Goal: Transaction & Acquisition: Book appointment/travel/reservation

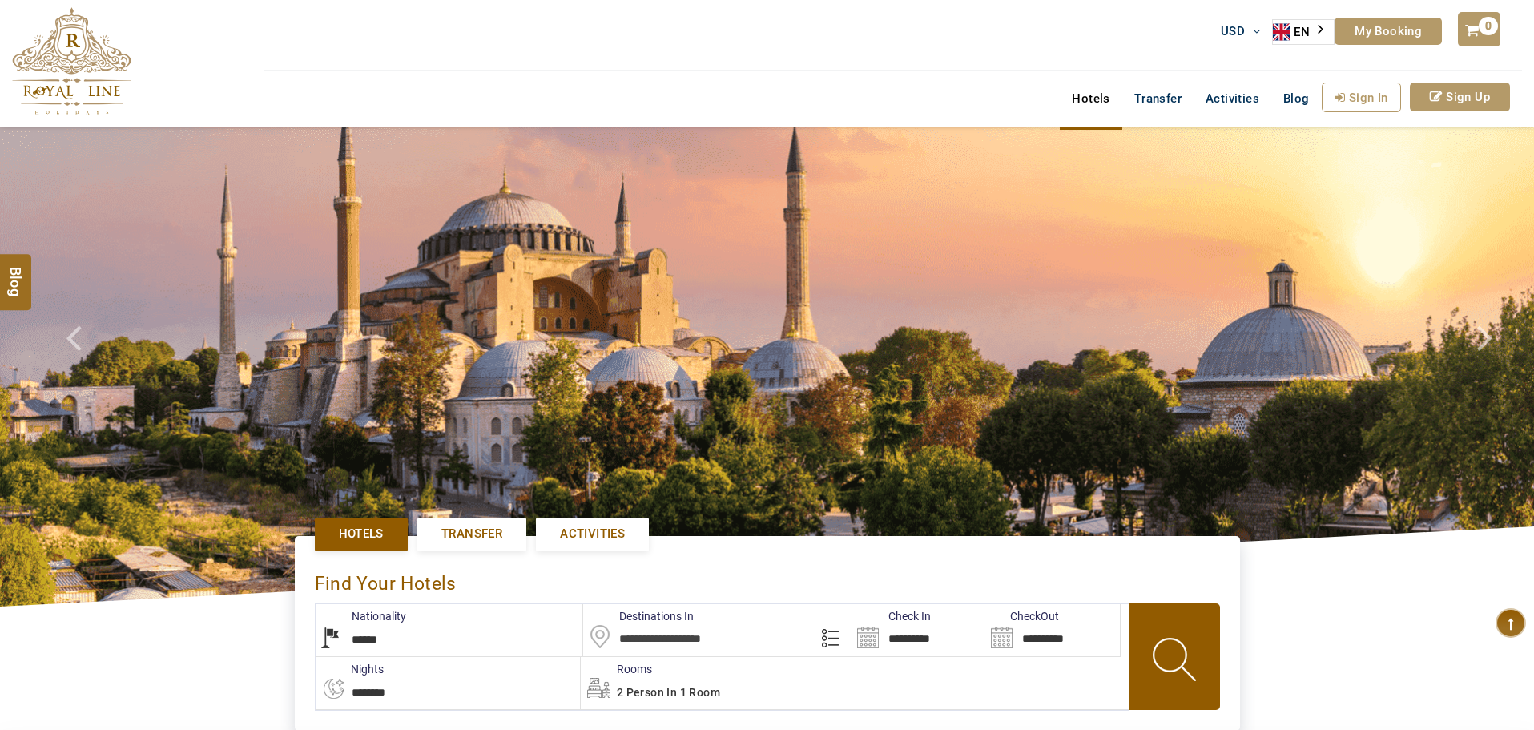
select select "******"
type input "**********"
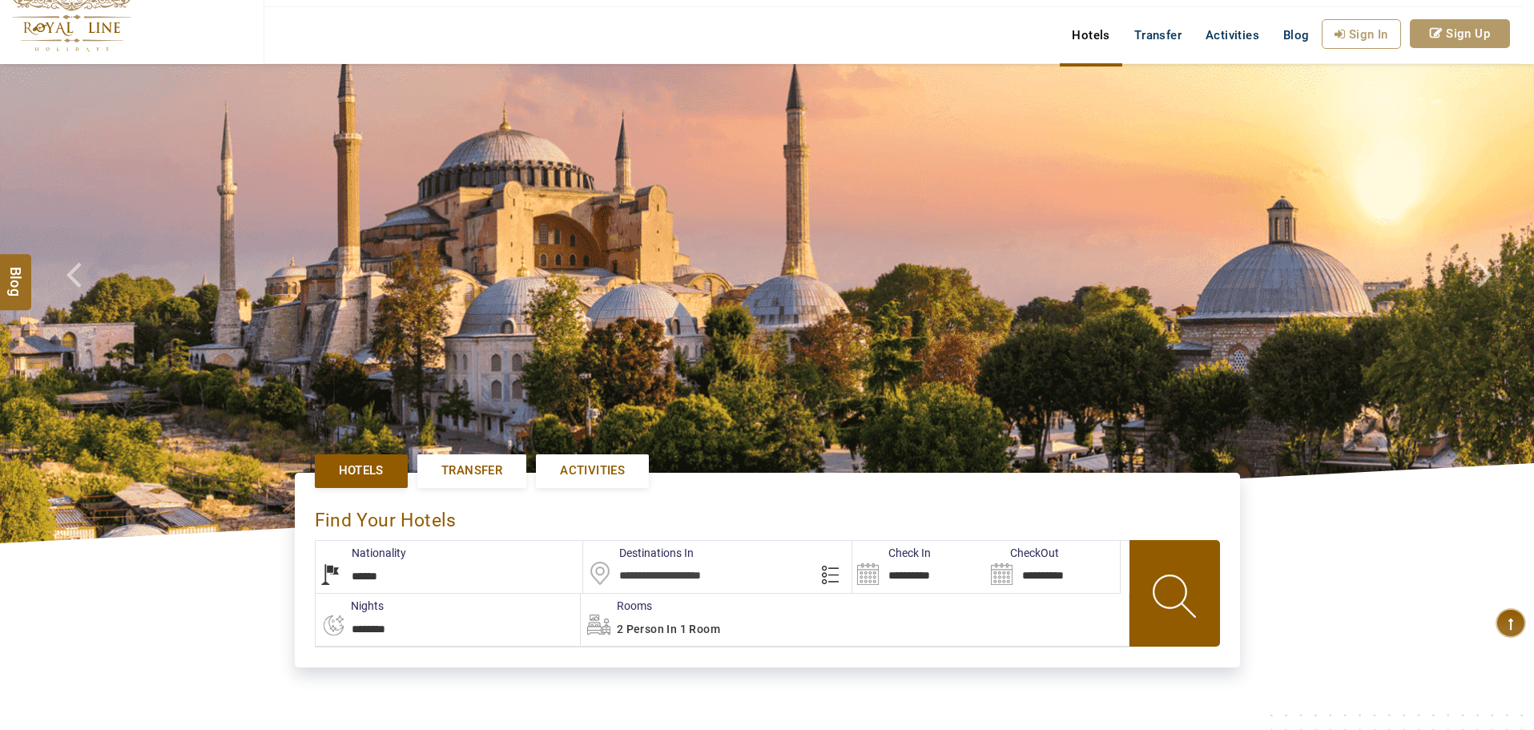
scroll to position [240, 0]
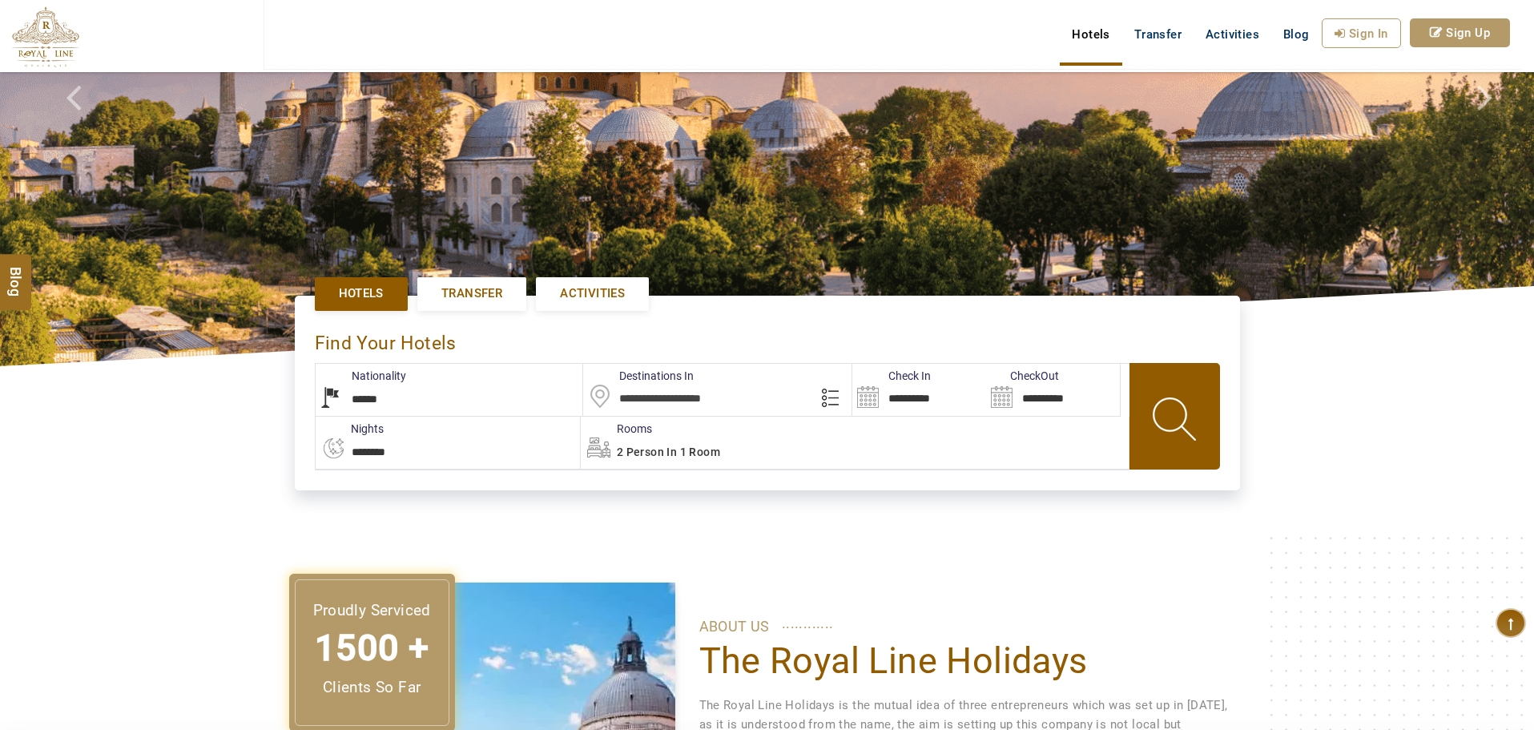
click at [589, 284] on link "Activities" at bounding box center [592, 293] width 113 height 33
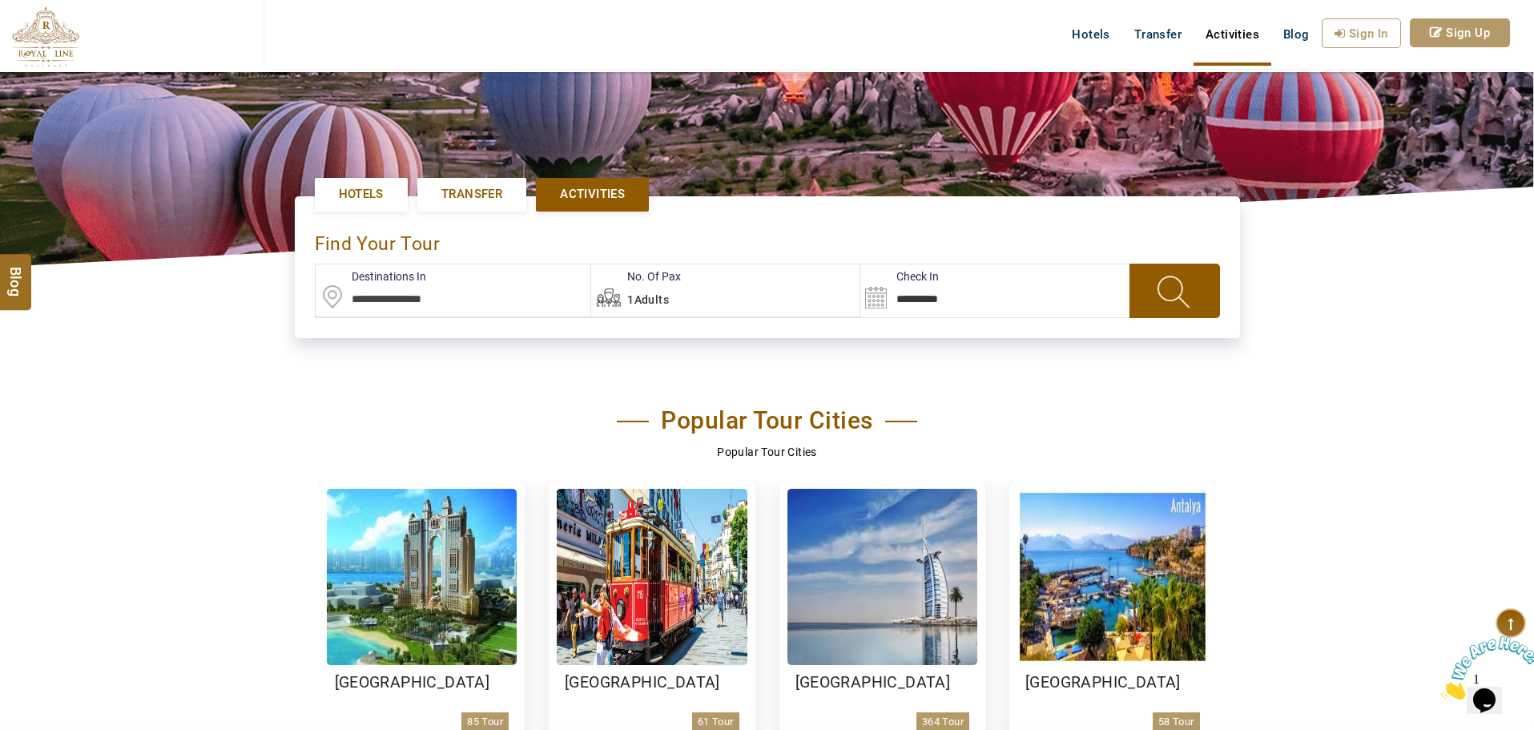
scroll to position [320, 0]
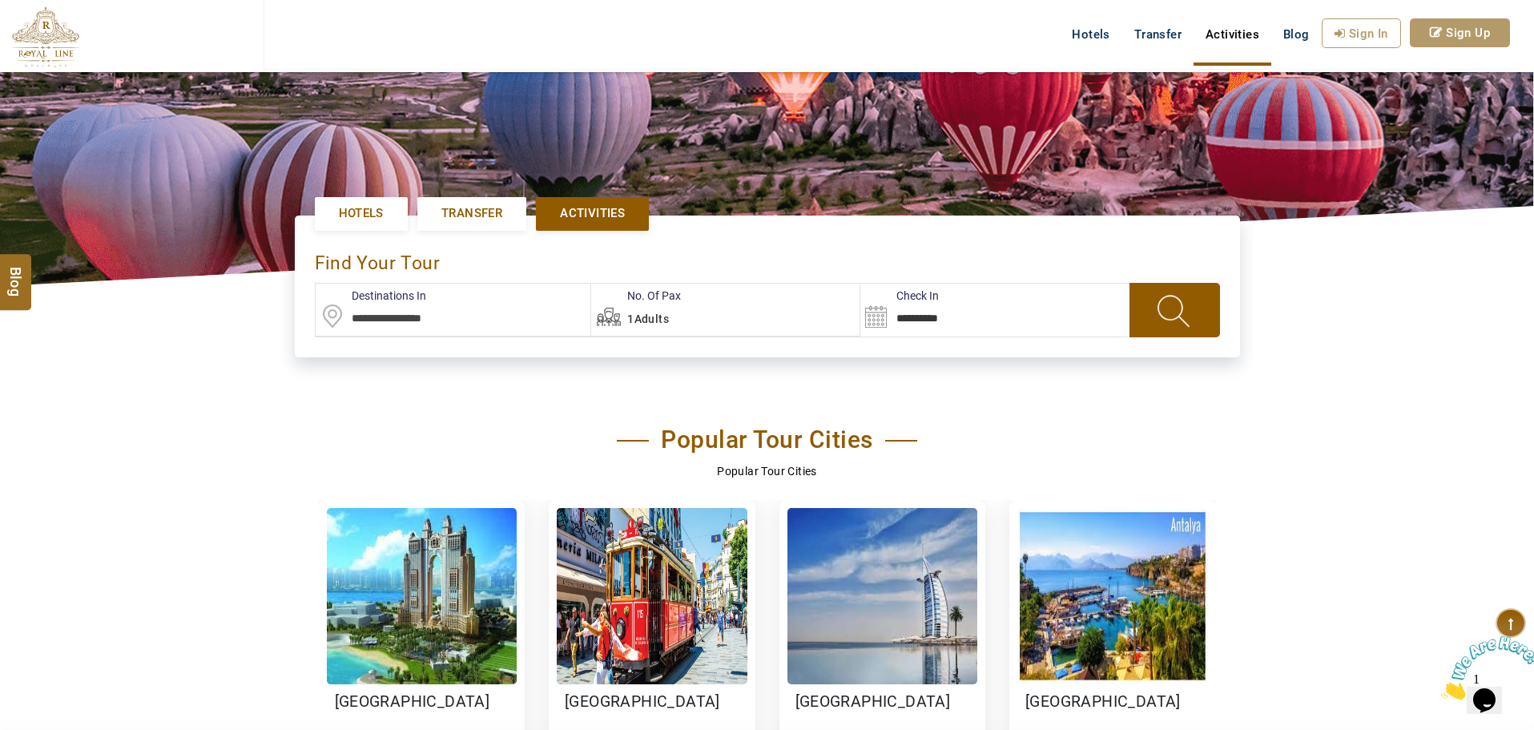
click at [441, 320] on input "text" at bounding box center [454, 310] width 276 height 52
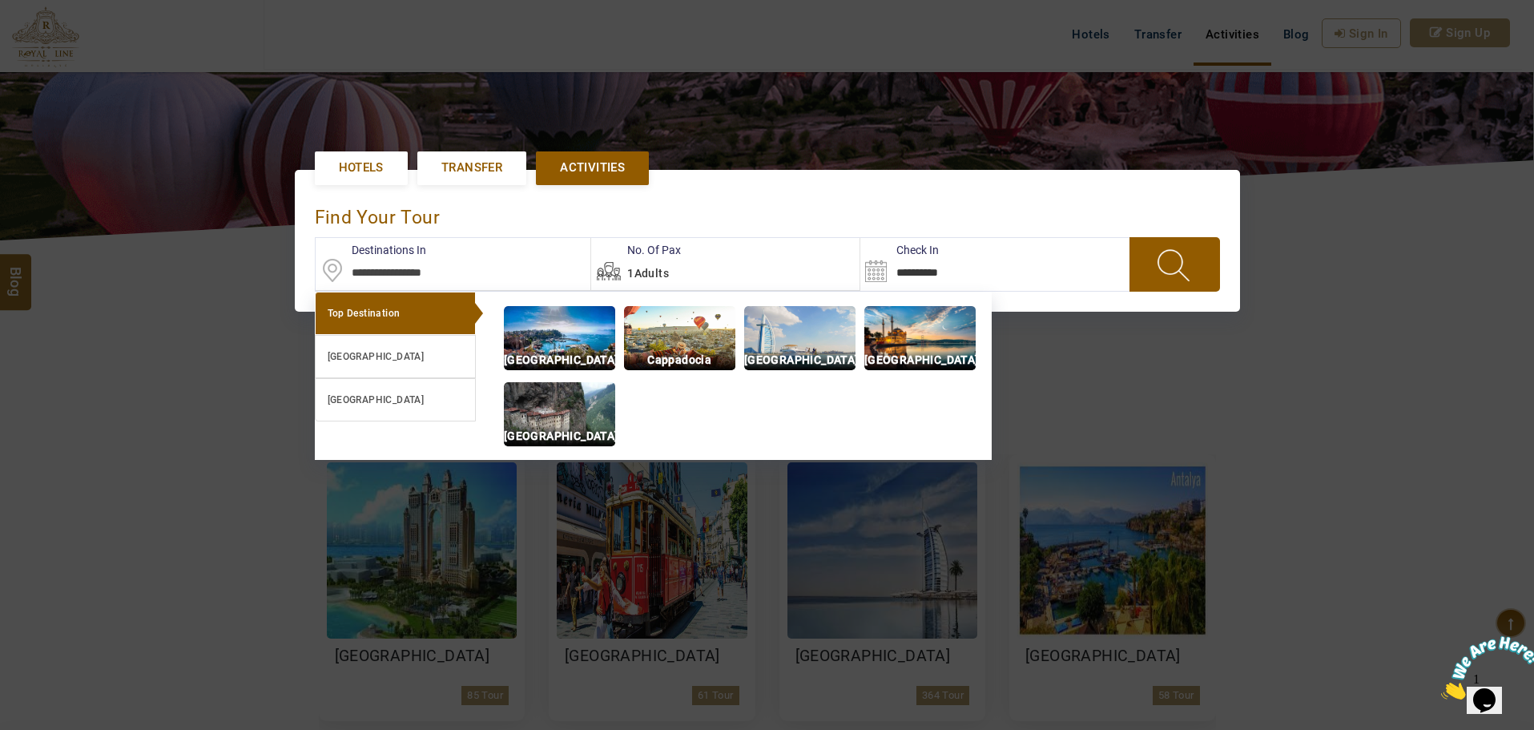
scroll to position [368, 0]
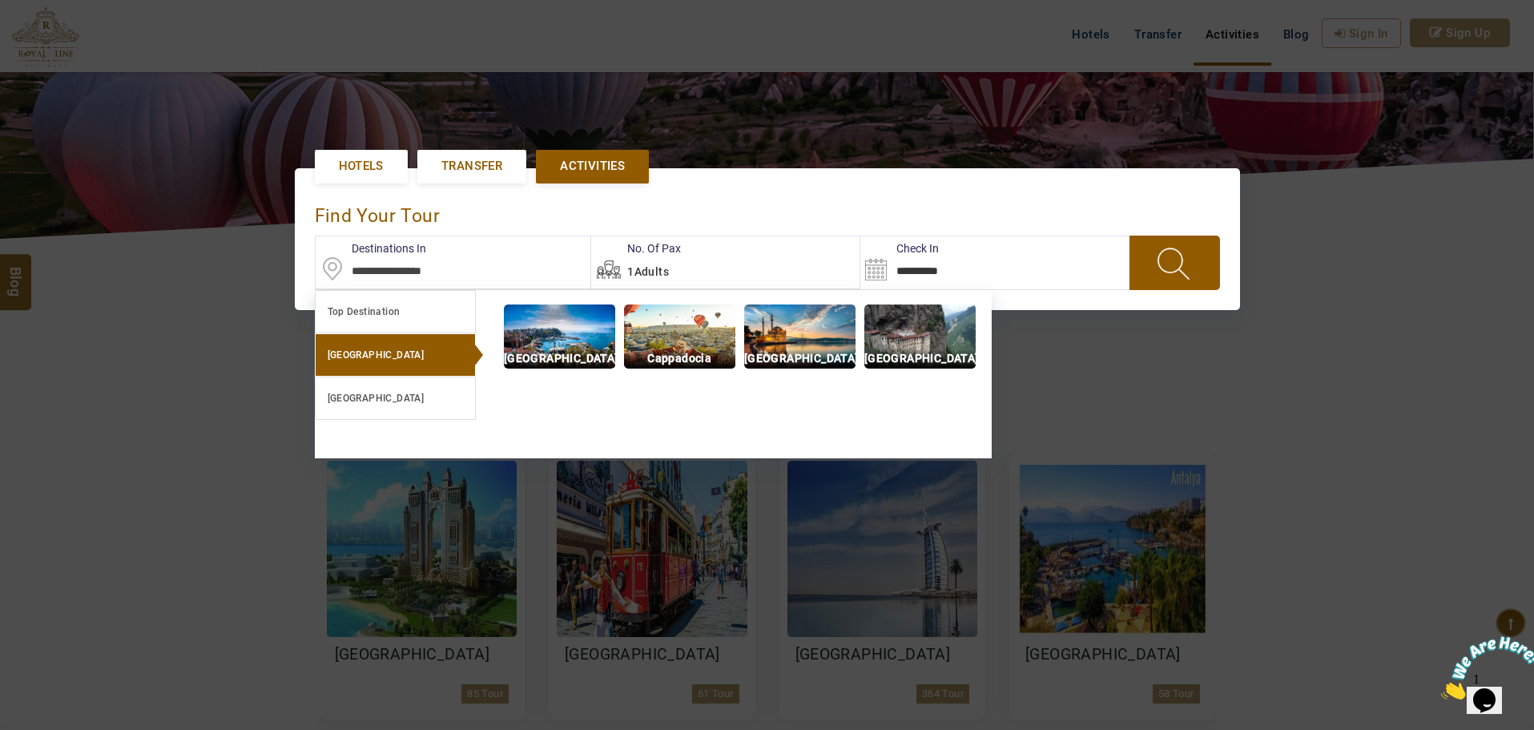
click at [765, 335] on img at bounding box center [799, 336] width 111 height 64
type input "**********"
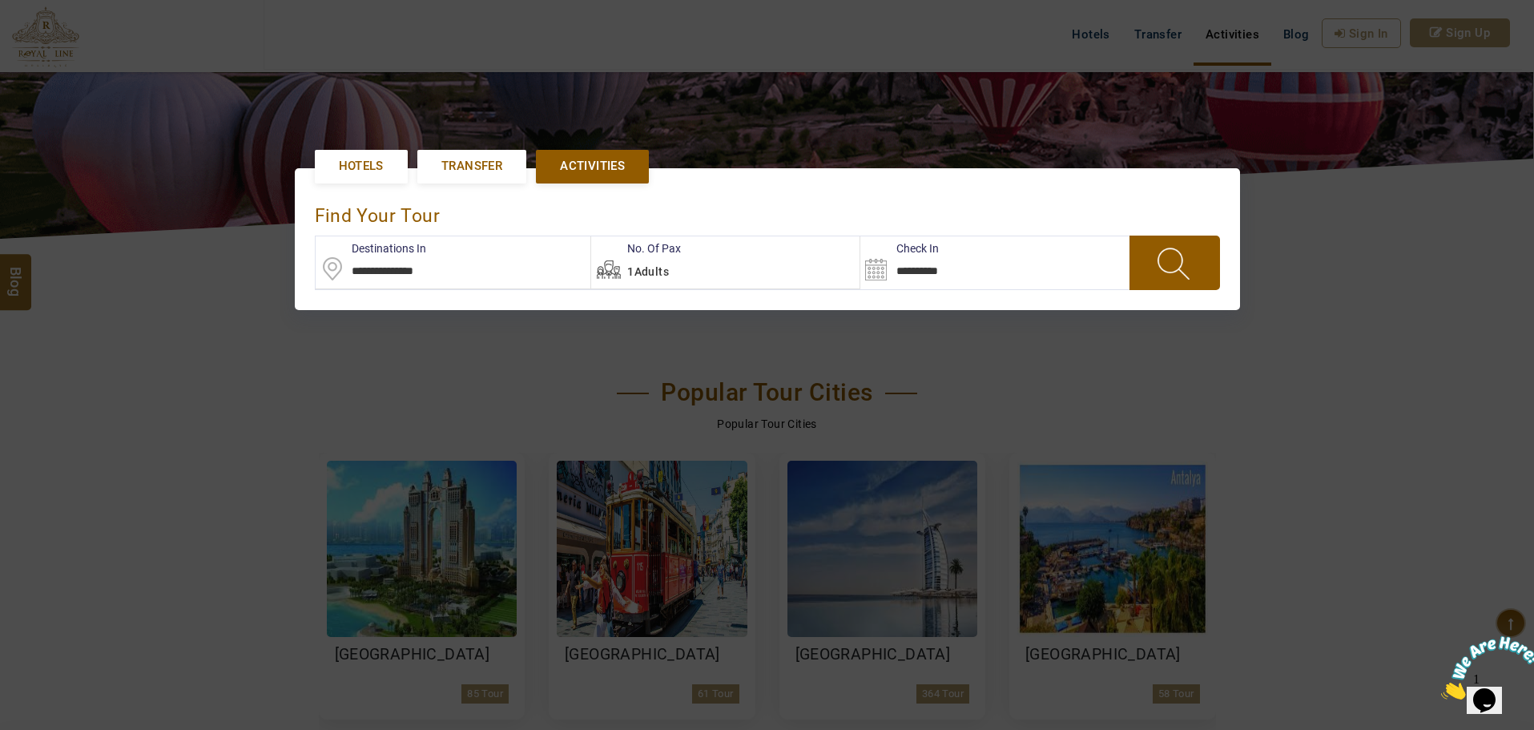
click at [1167, 268] on span at bounding box center [1175, 263] width 62 height 42
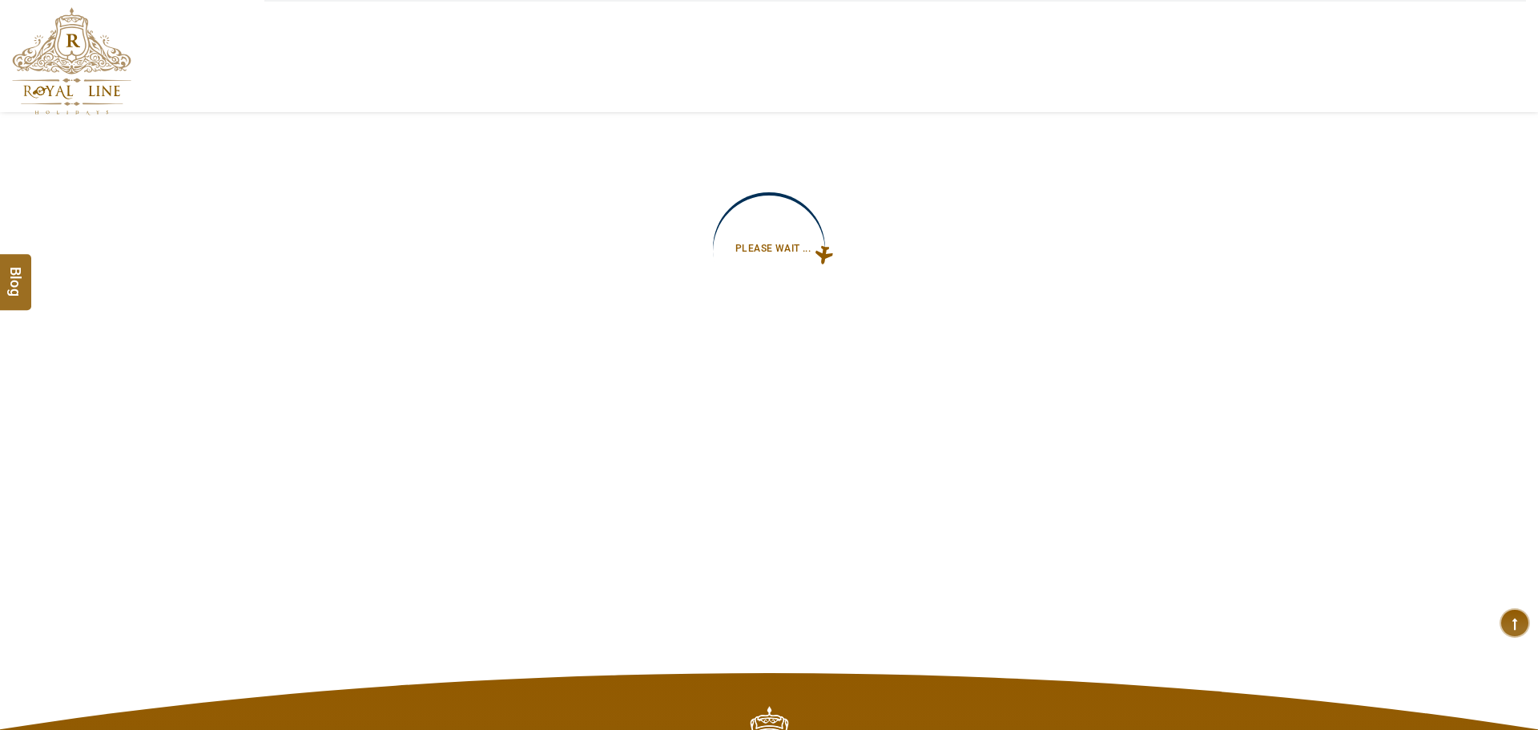
type input "**********"
select select "*****"
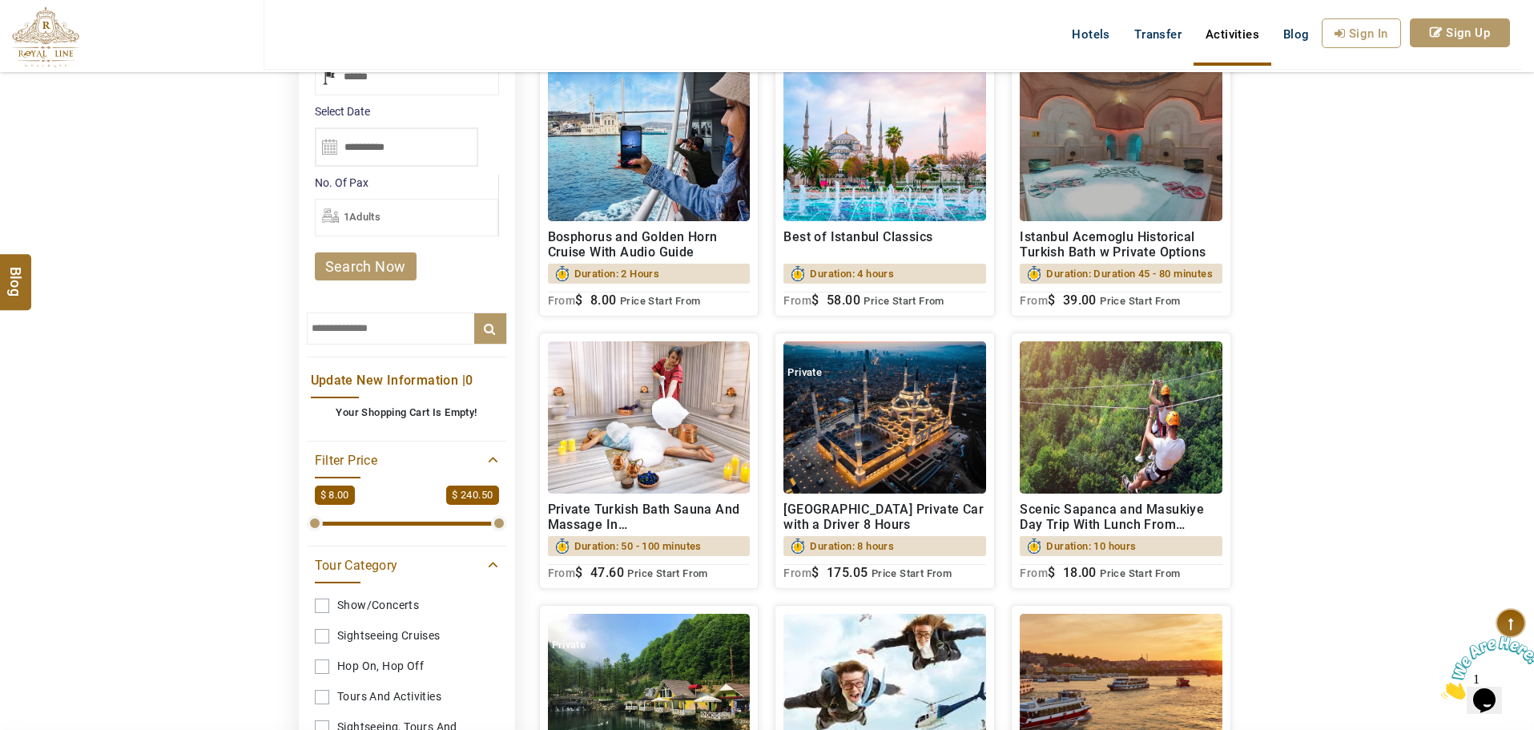
scroll to position [320, 0]
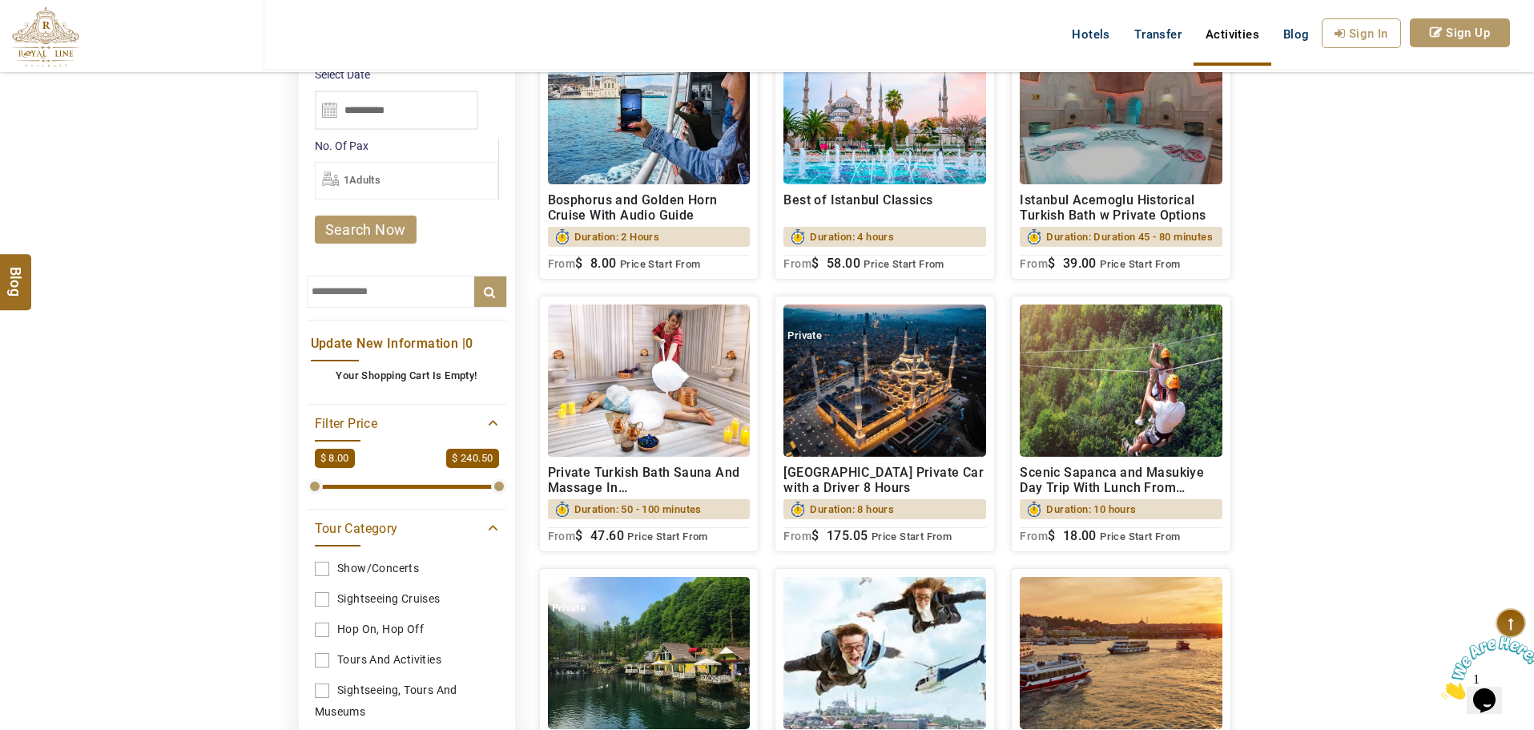
click at [709, 495] on h2 "Private Turkish Bath Sauna And Massage In [GEOGRAPHIC_DATA]" at bounding box center [649, 480] width 203 height 30
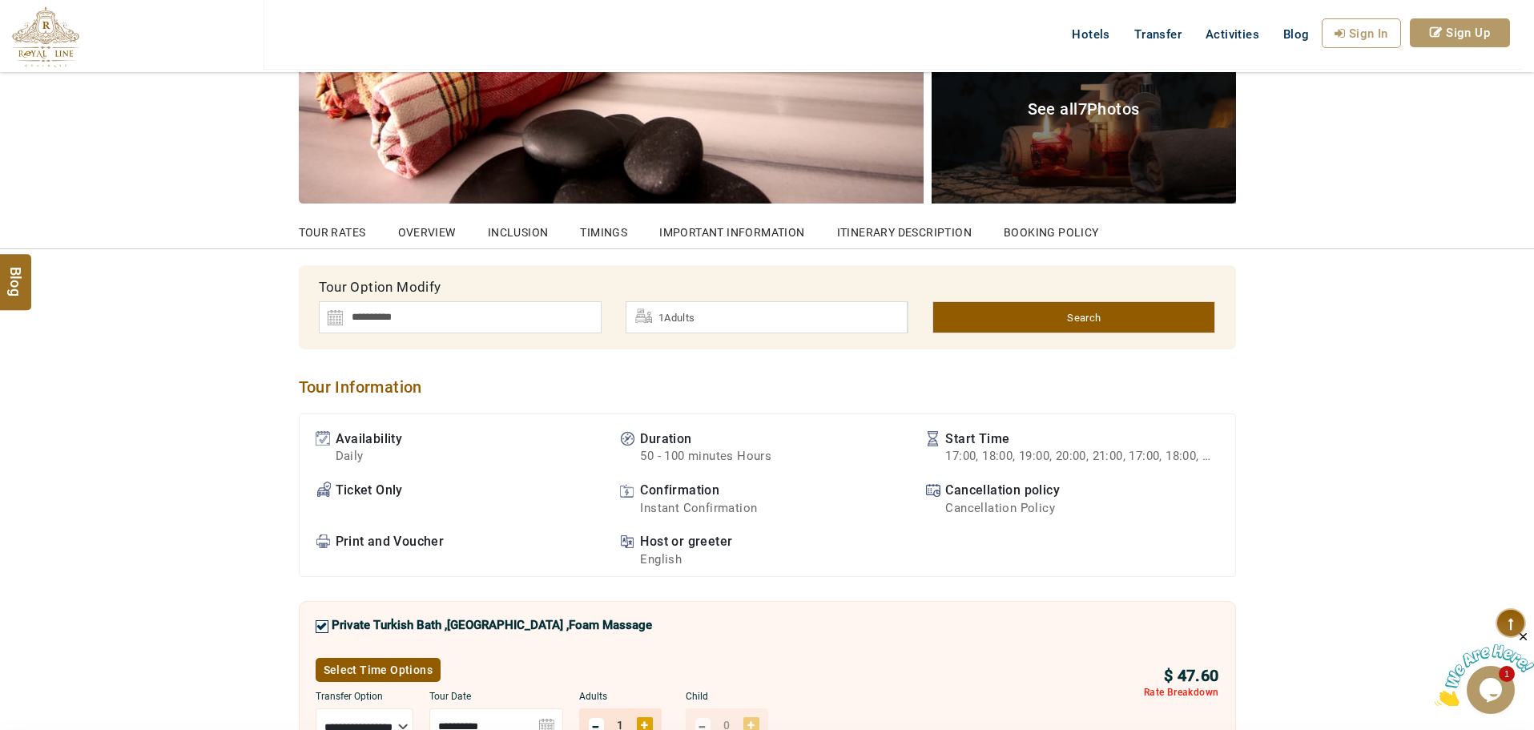
scroll to position [240, 0]
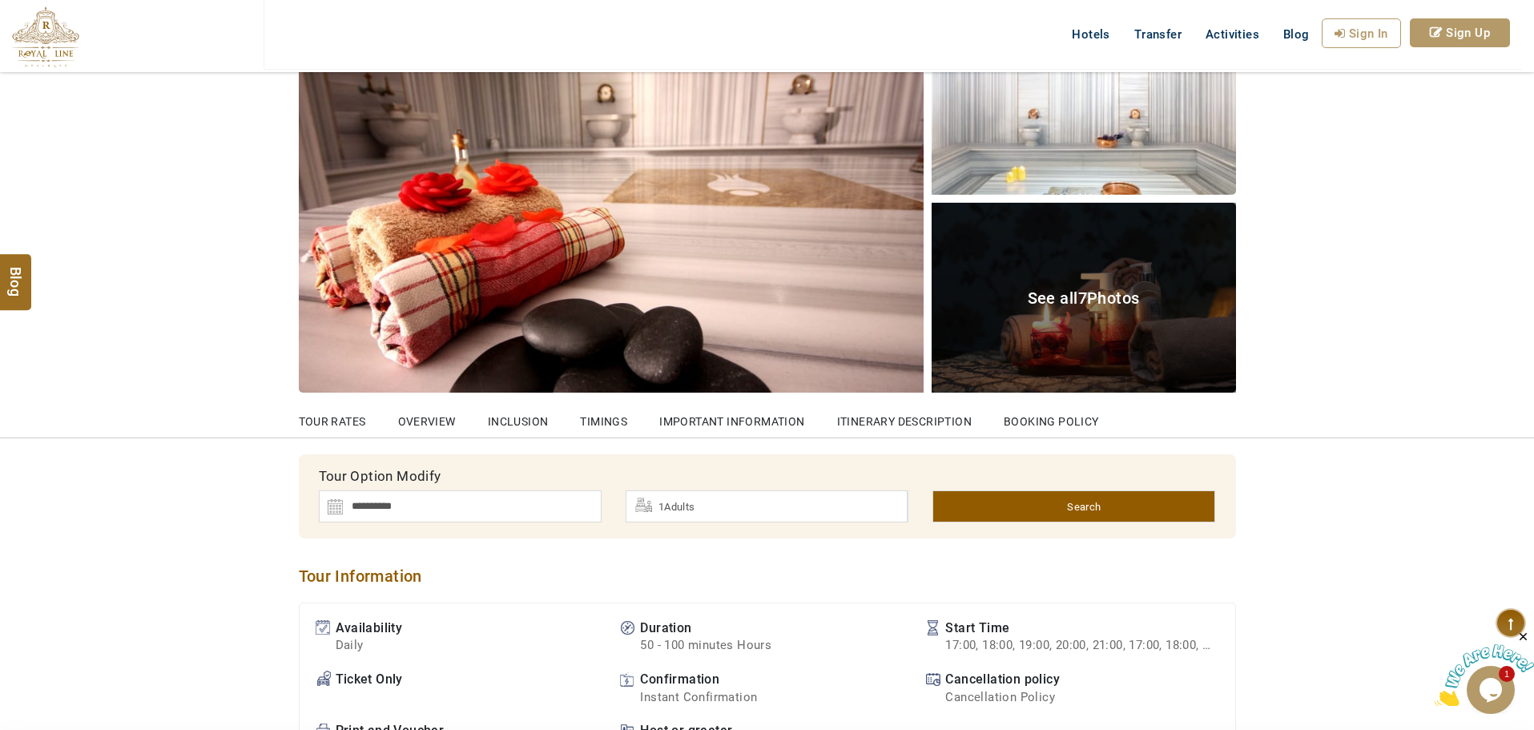
click at [503, 505] on img at bounding box center [460, 506] width 283 height 32
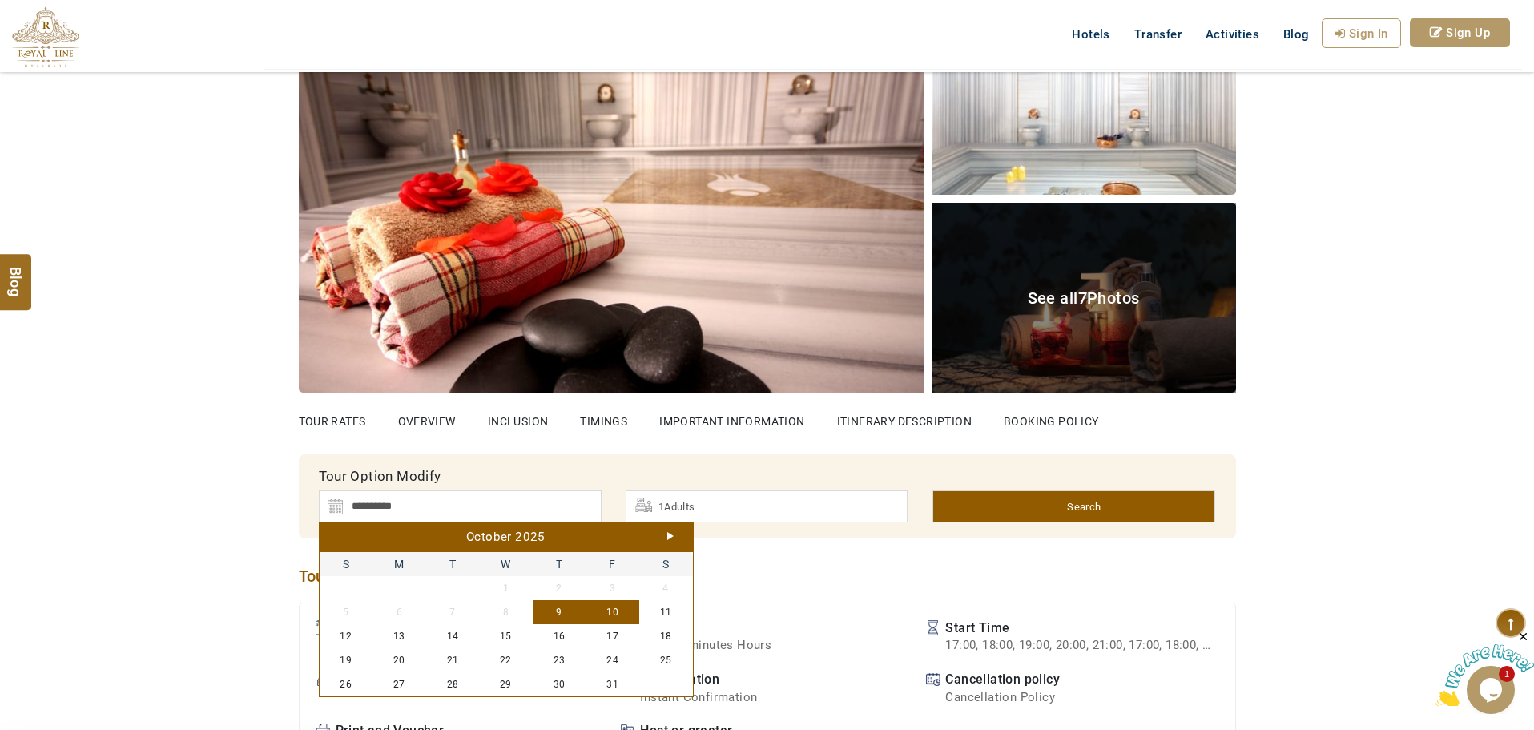
click at [674, 537] on div "October 2025" at bounding box center [506, 538] width 365 height 18
click at [670, 536] on link "Next" at bounding box center [670, 536] width 6 height 8
click at [672, 536] on link "Next" at bounding box center [670, 536] width 6 height 8
click at [618, 683] on link "30" at bounding box center [613, 684] width 54 height 24
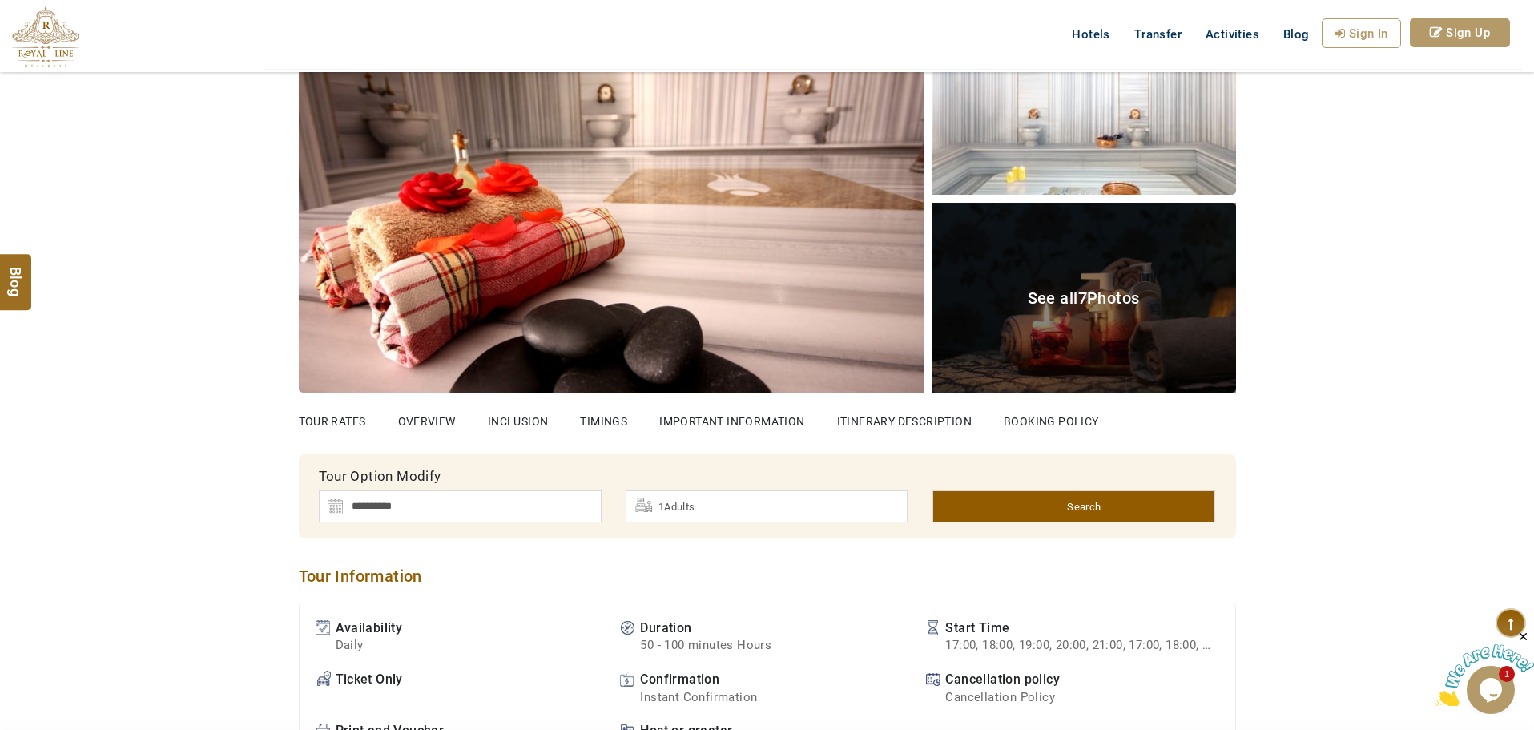
click at [435, 509] on img at bounding box center [460, 506] width 283 height 32
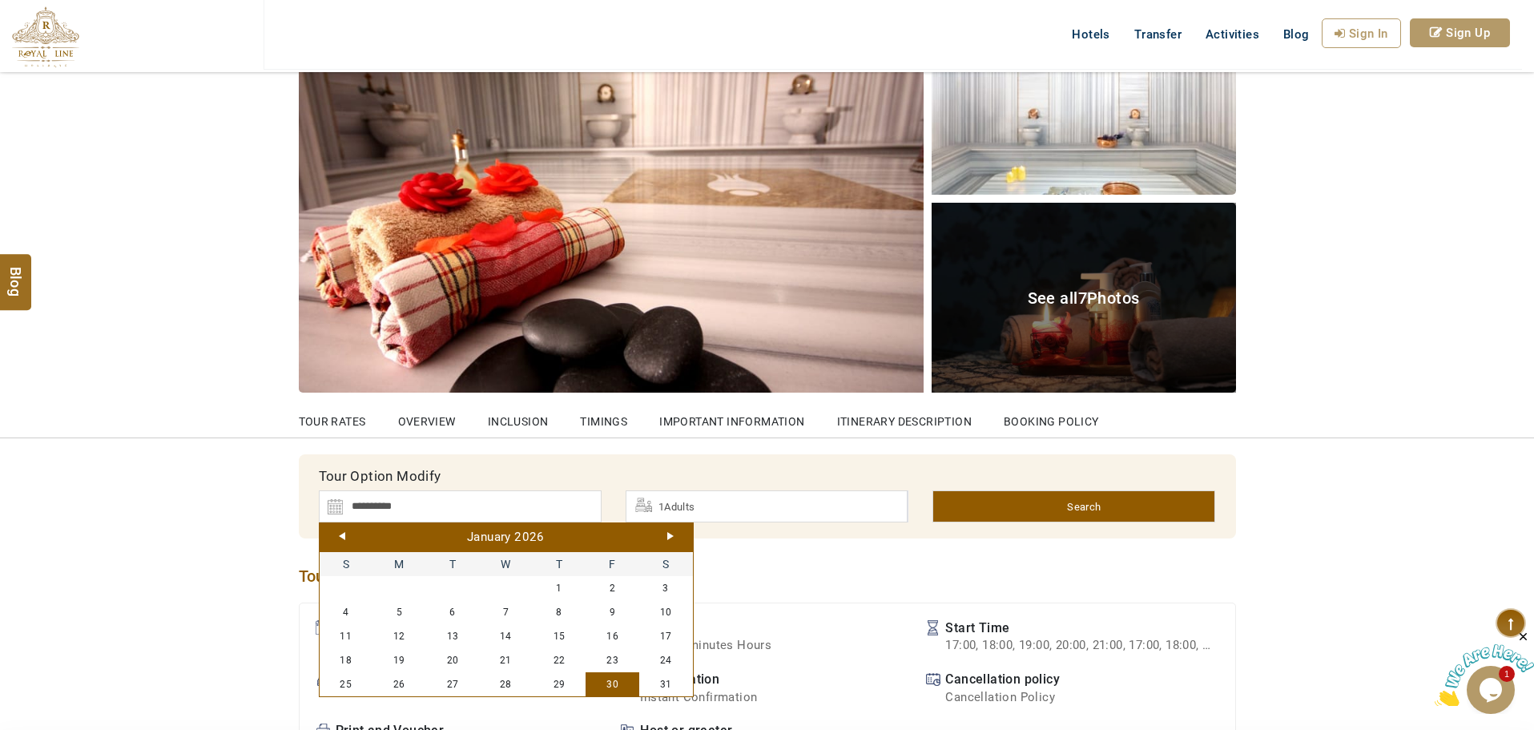
click at [677, 533] on div "January 2026" at bounding box center [506, 538] width 365 height 18
click at [672, 533] on link "Next" at bounding box center [670, 536] width 6 height 8
click at [550, 607] on link "12" at bounding box center [560, 612] width 54 height 24
type input "**********"
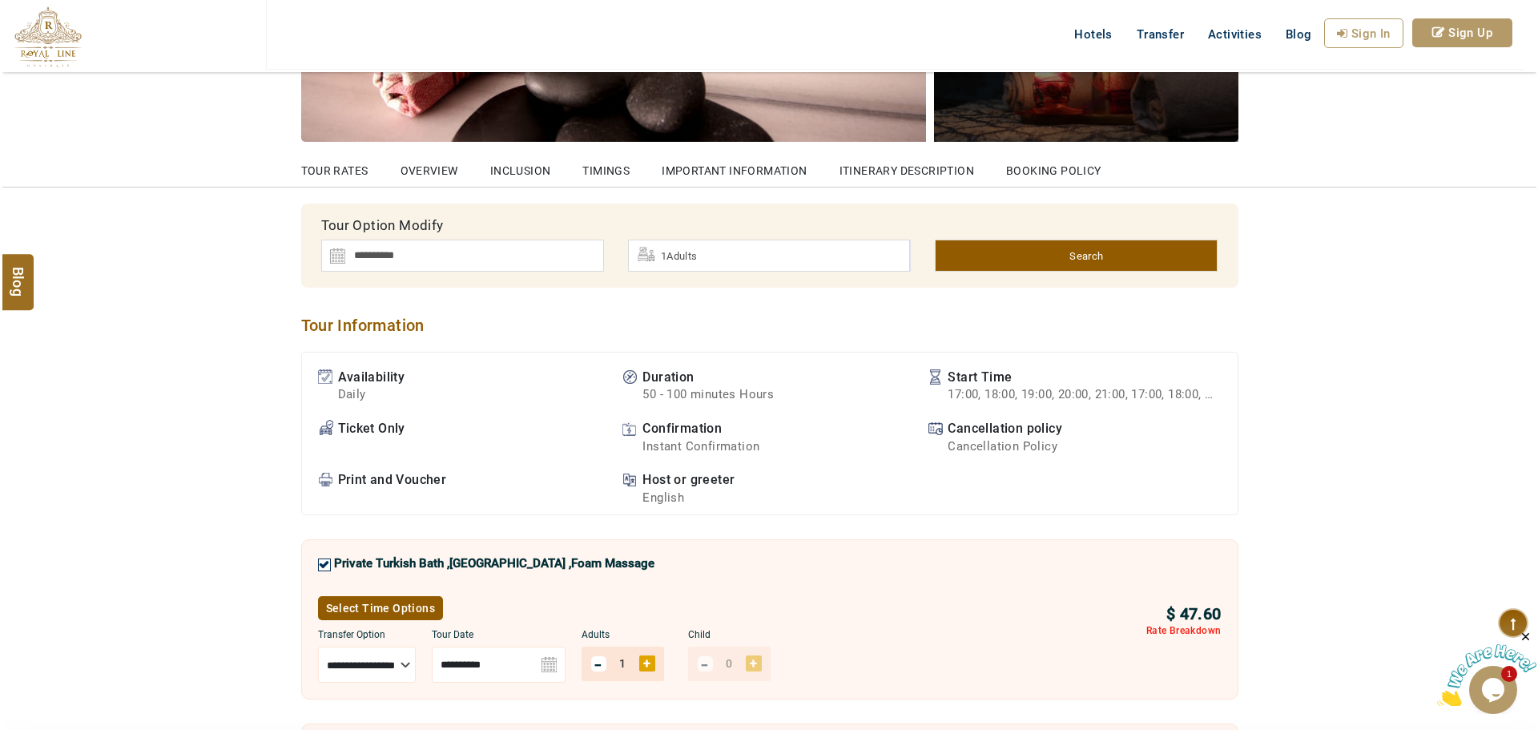
scroll to position [721, 0]
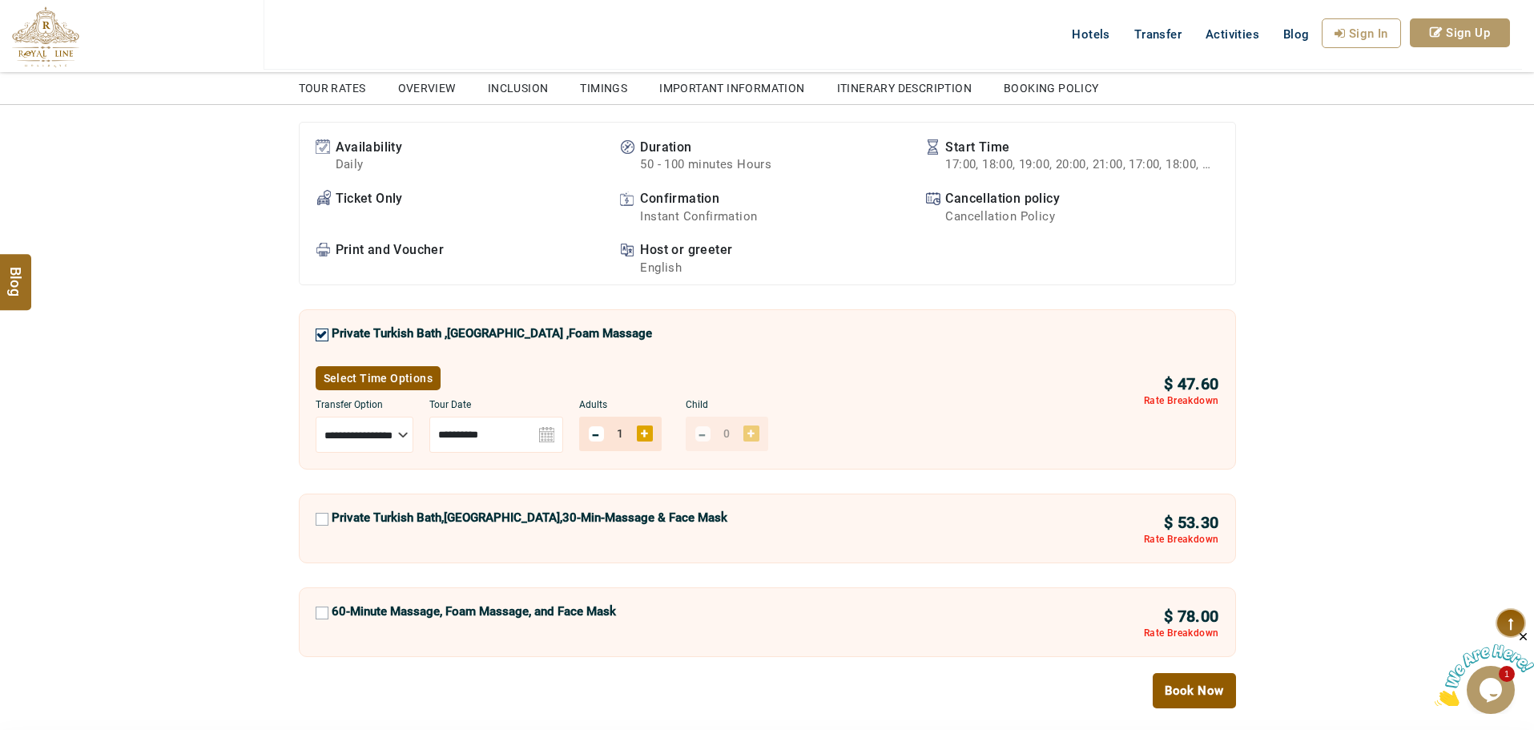
click at [537, 425] on img at bounding box center [496, 435] width 134 height 36
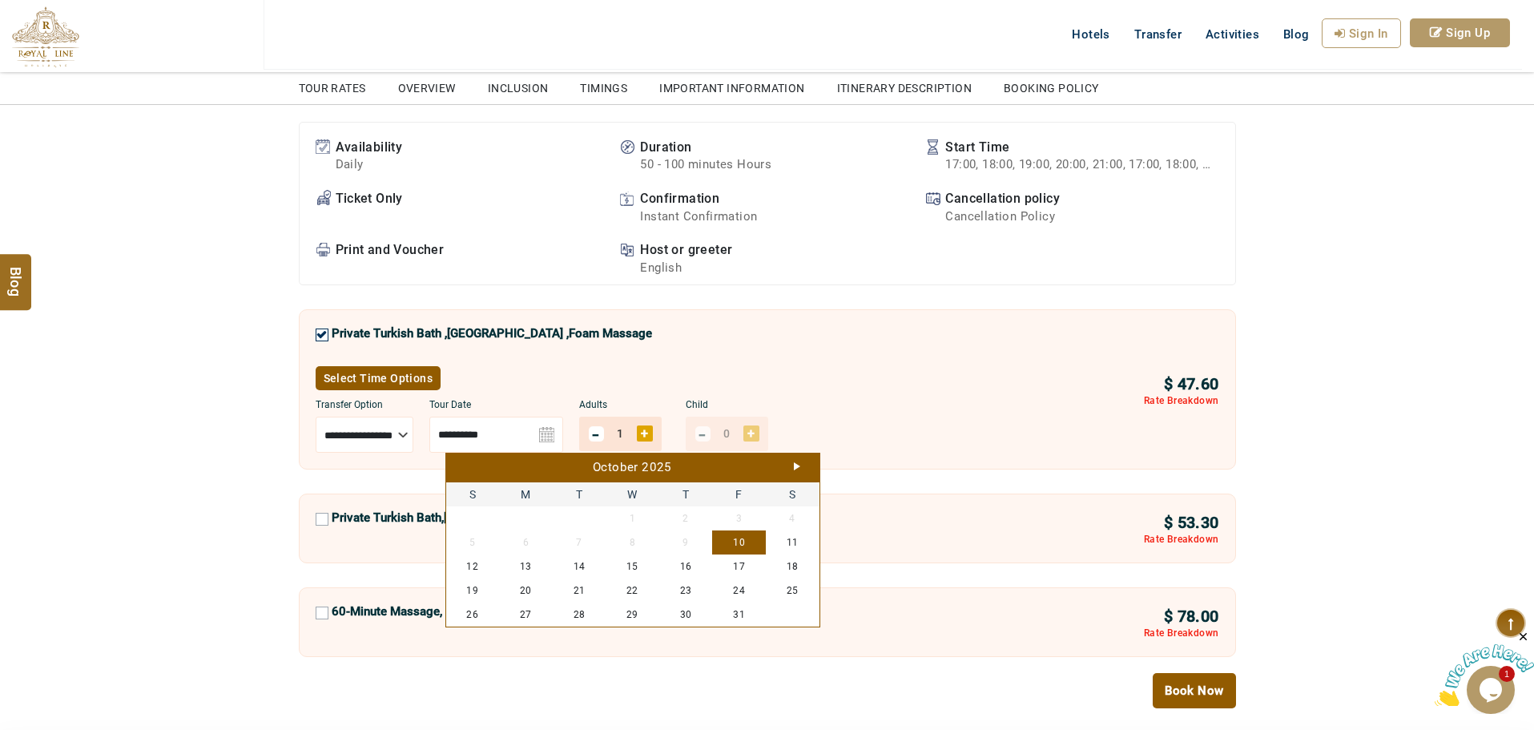
click at [791, 471] on div "October 2025" at bounding box center [632, 468] width 365 height 18
click at [797, 466] on link "Next" at bounding box center [797, 466] width 6 height 8
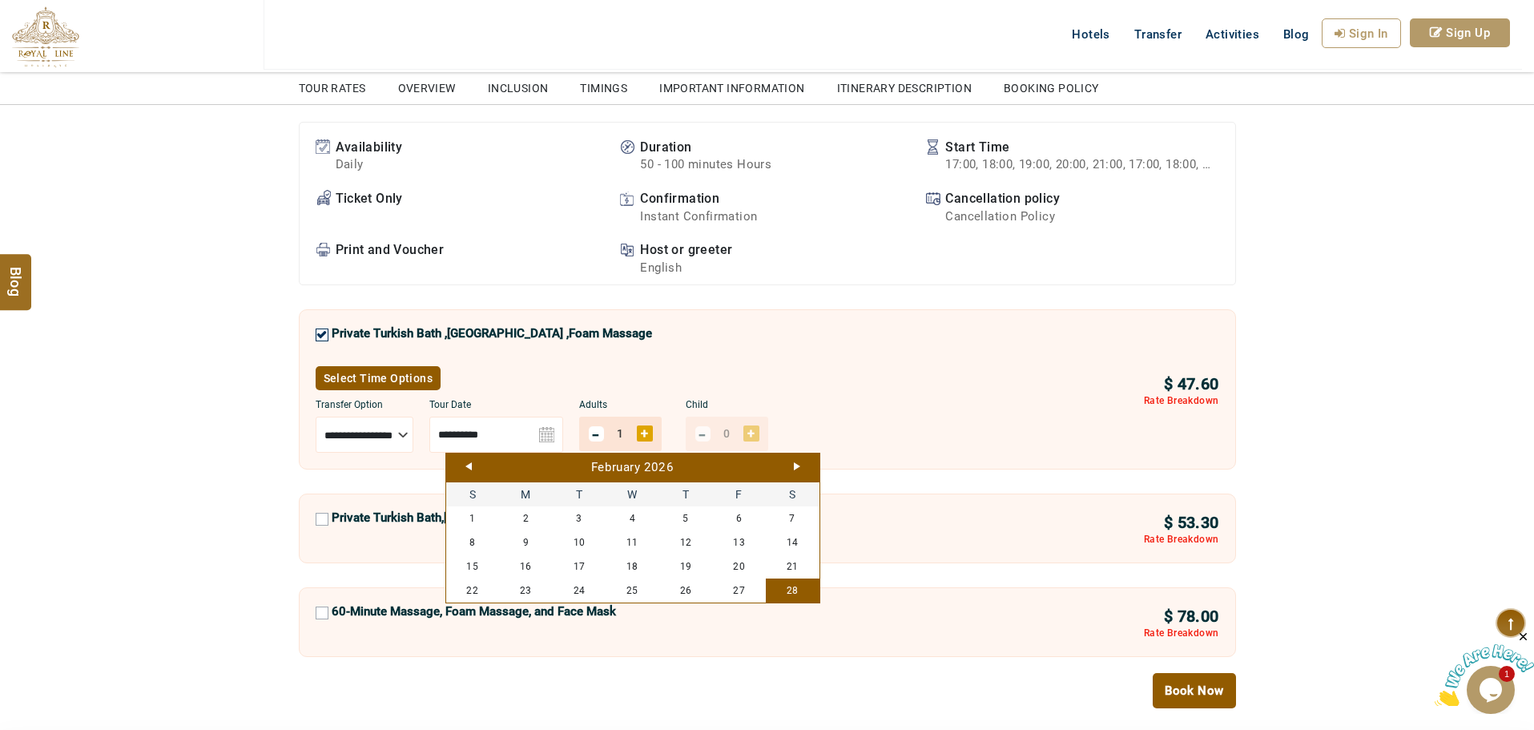
click at [796, 591] on link "28" at bounding box center [793, 590] width 54 height 24
type input "**********"
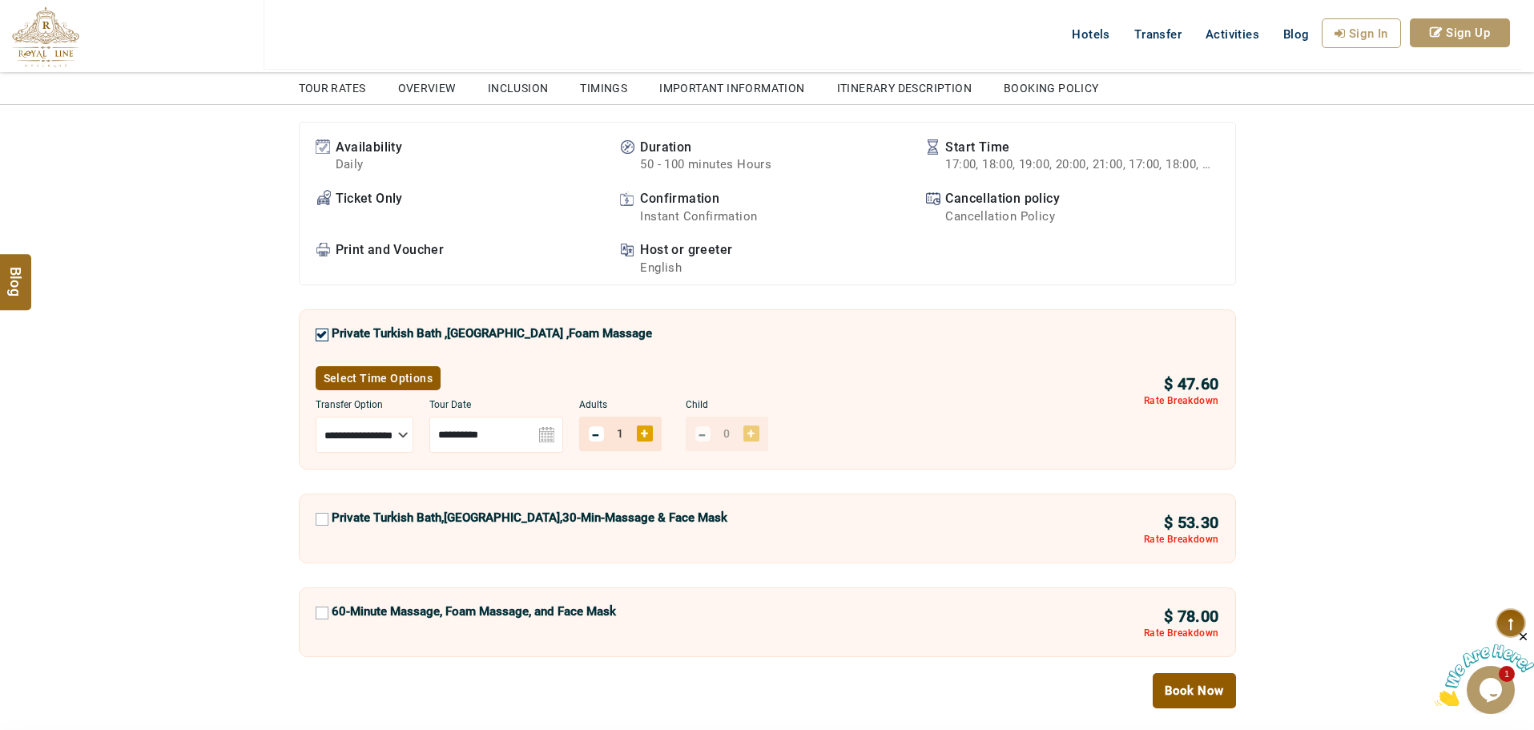
click at [1181, 694] on link "Book Now" at bounding box center [1194, 690] width 83 height 35
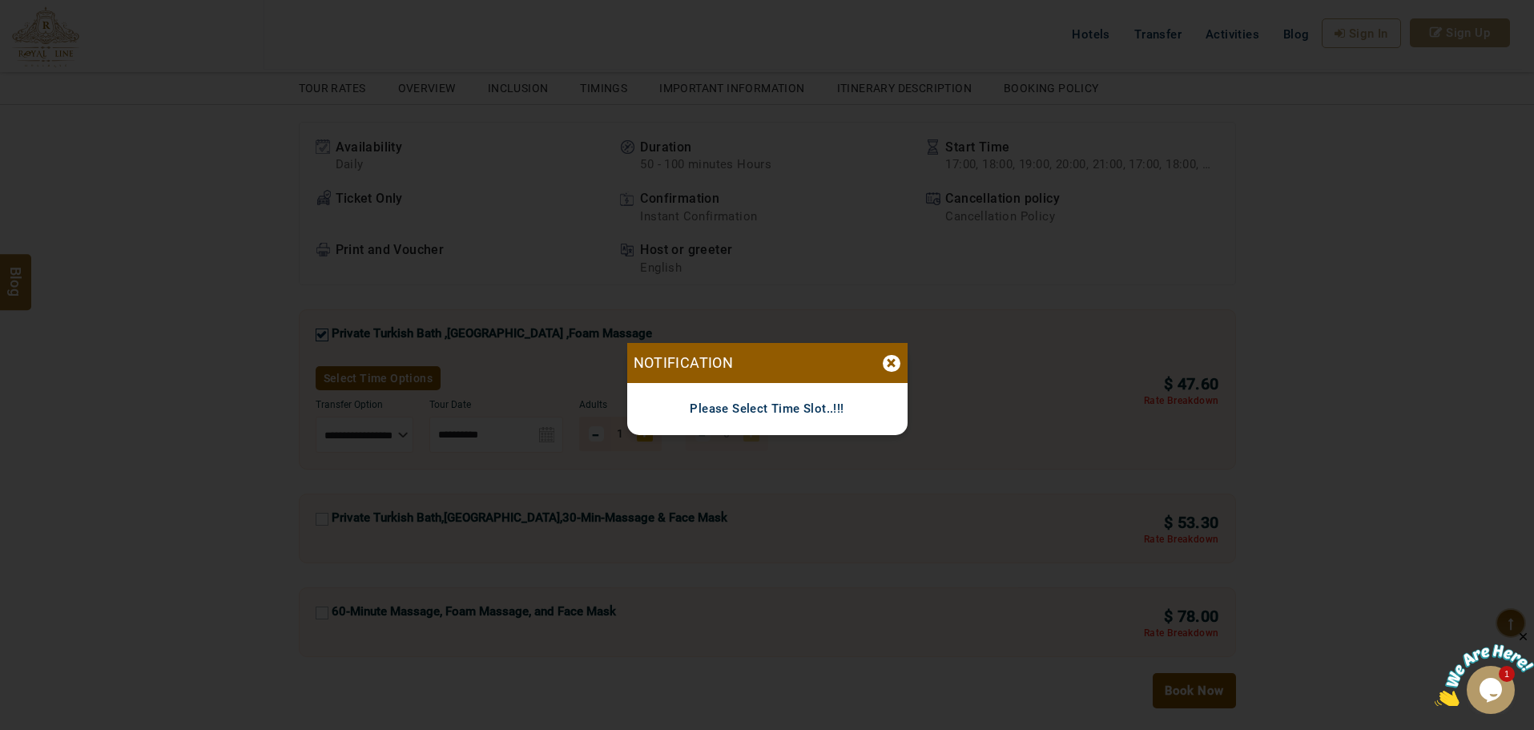
click at [887, 367] on div "×" at bounding box center [892, 363] width 18 height 17
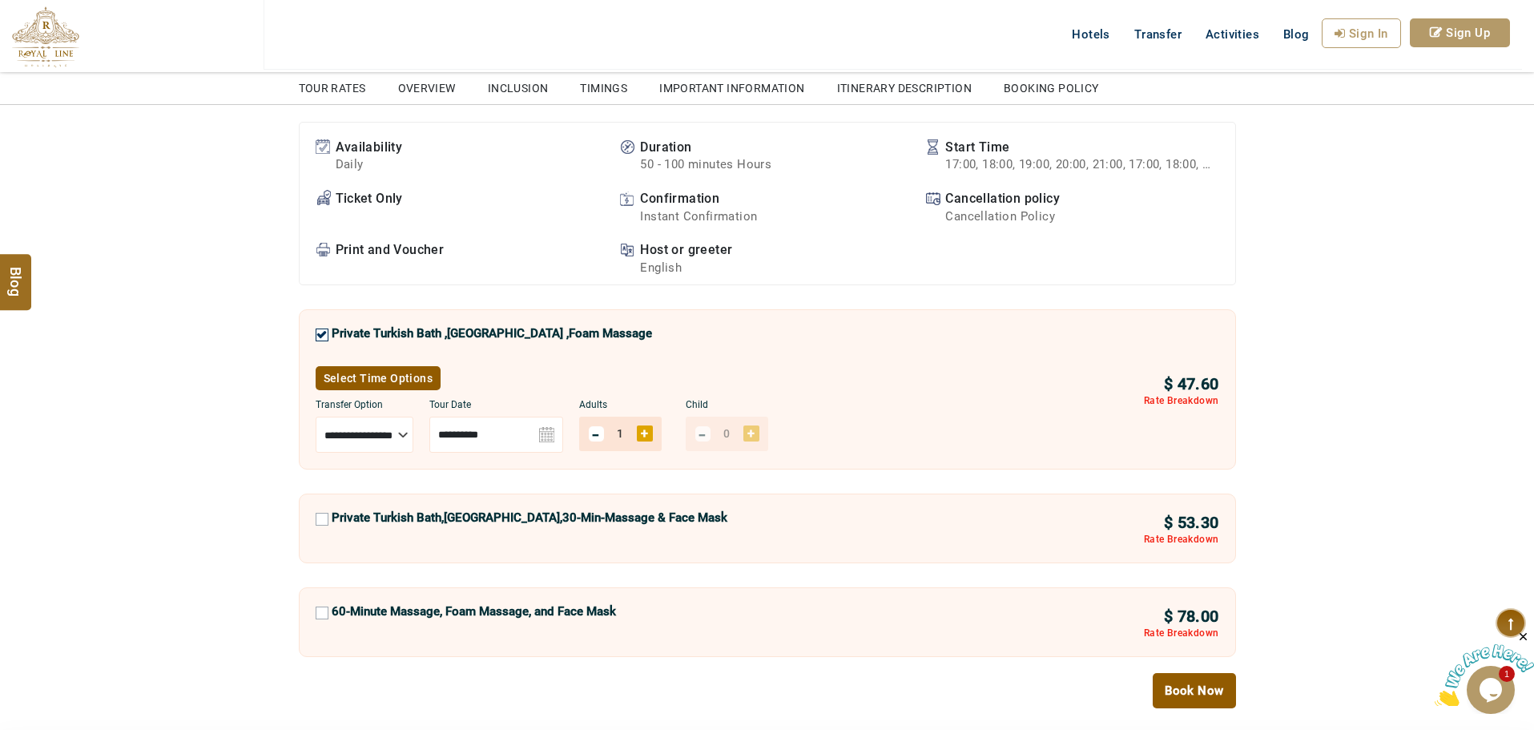
click at [394, 369] on link "Select Time Options" at bounding box center [379, 378] width 126 height 24
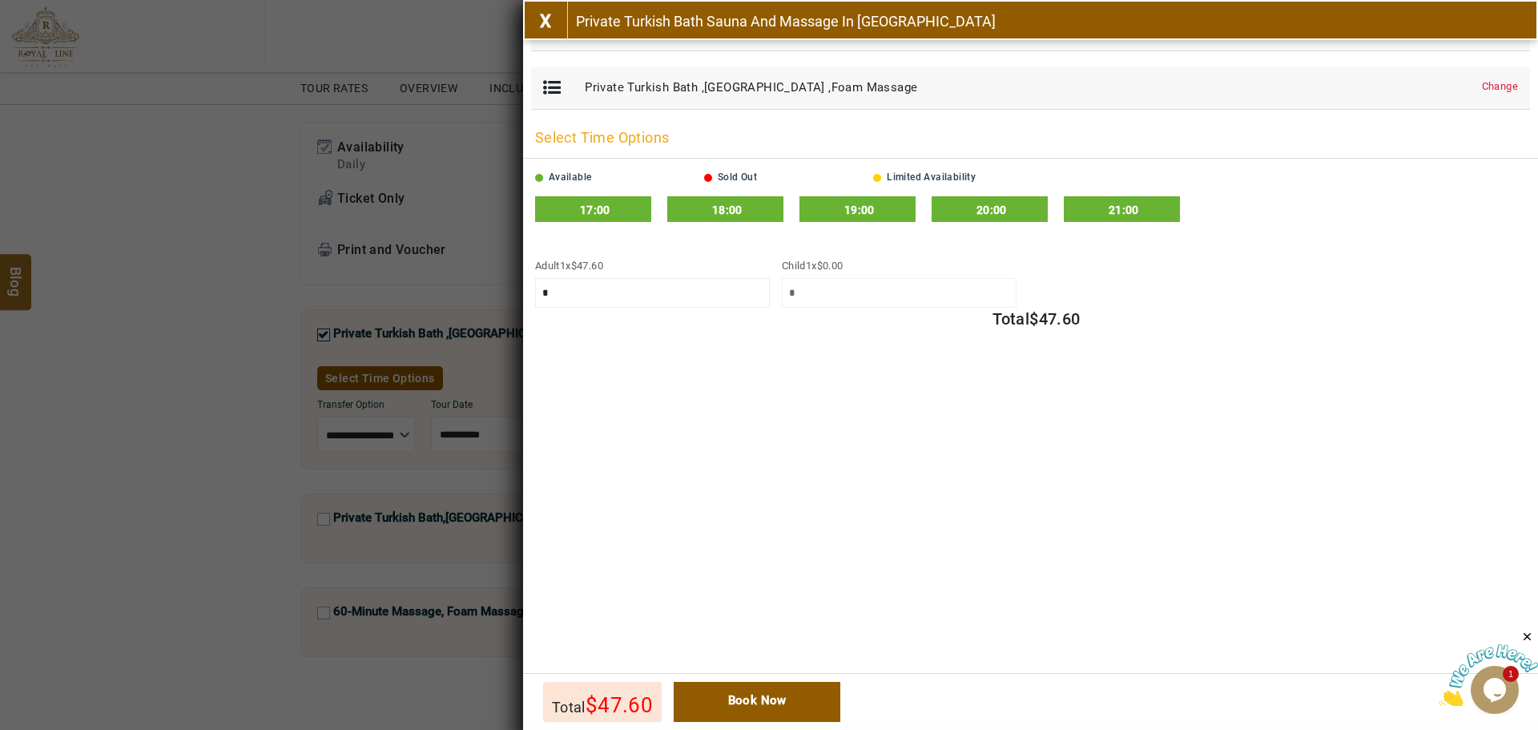
click at [859, 211] on span "19:00" at bounding box center [859, 209] width 30 height 13
click at [824, 718] on link "Book Now" at bounding box center [757, 702] width 167 height 40
click at [820, 714] on link "Book Now" at bounding box center [757, 702] width 167 height 40
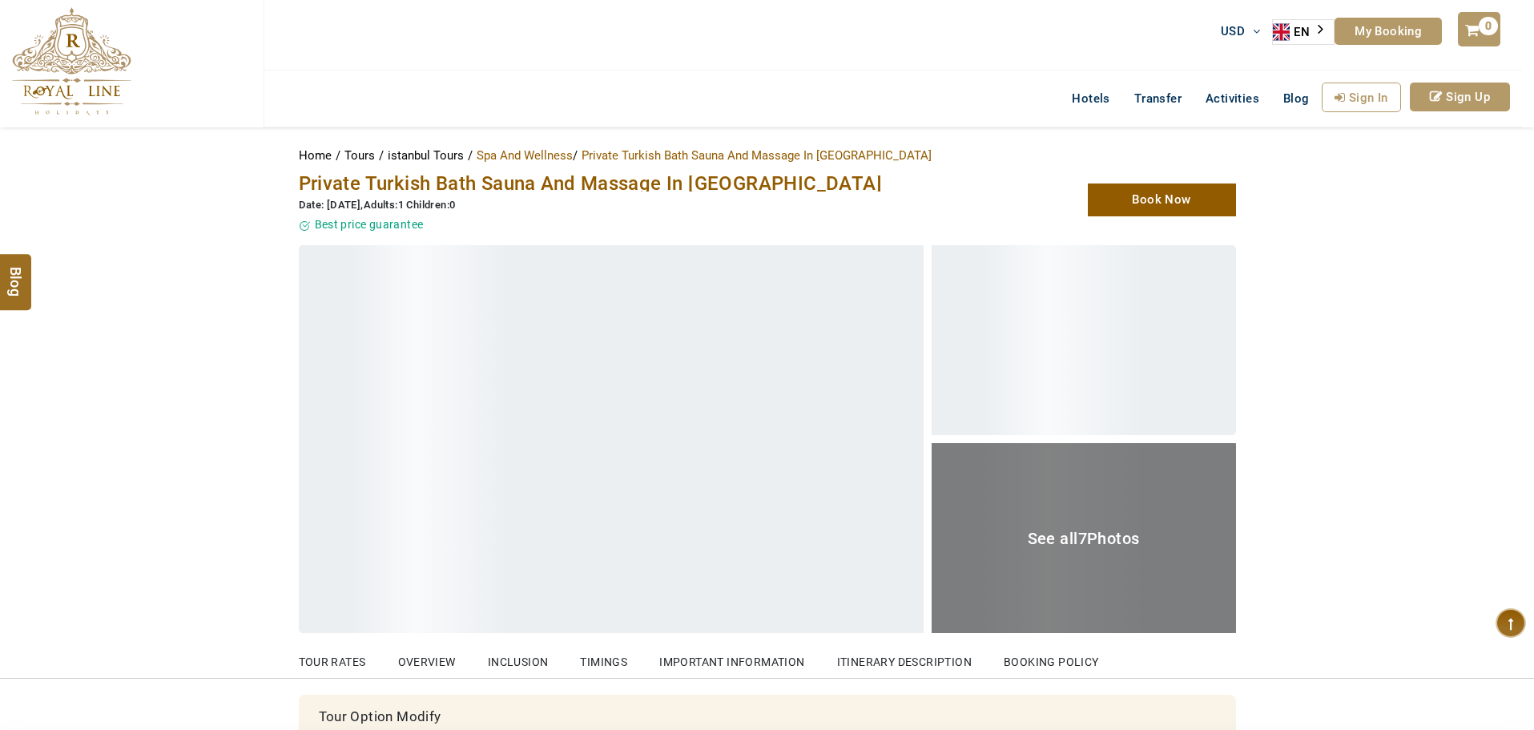
select select
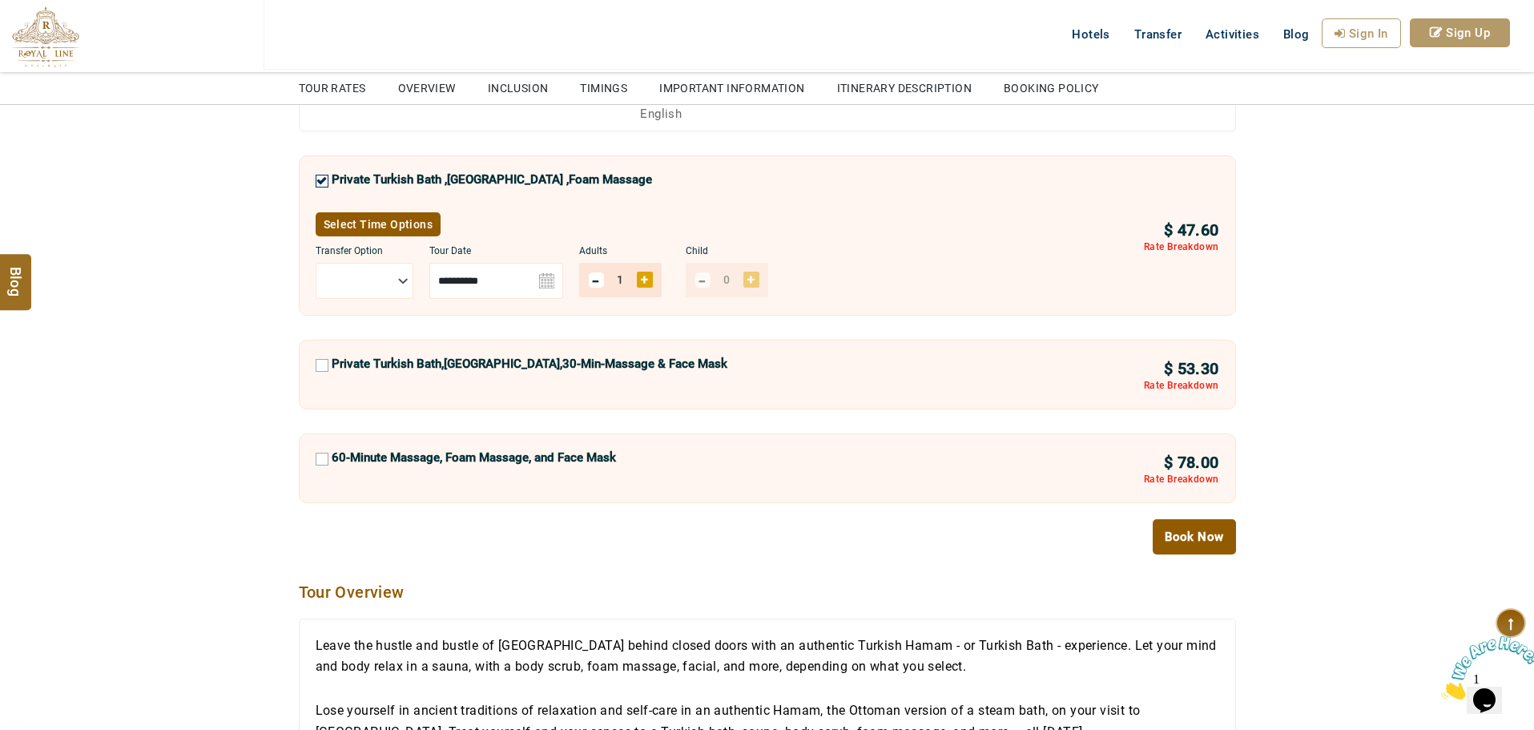
scroll to position [875, 0]
click at [391, 280] on select "**********" at bounding box center [365, 280] width 98 height 36
click at [511, 451] on label "60-Minute Massage, Foam Massage, and Face Mask" at bounding box center [474, 461] width 284 height 24
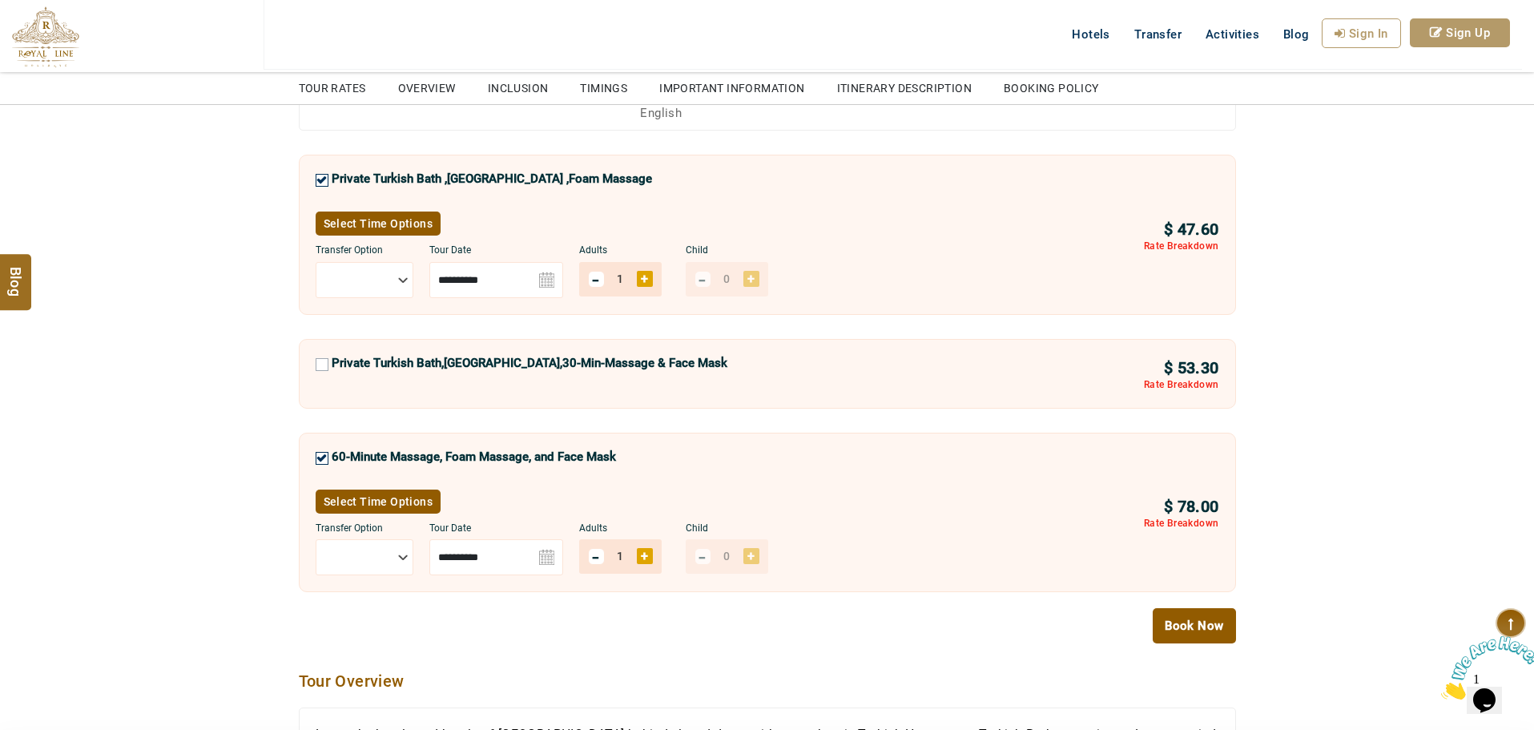
click at [548, 553] on img at bounding box center [496, 557] width 134 height 36
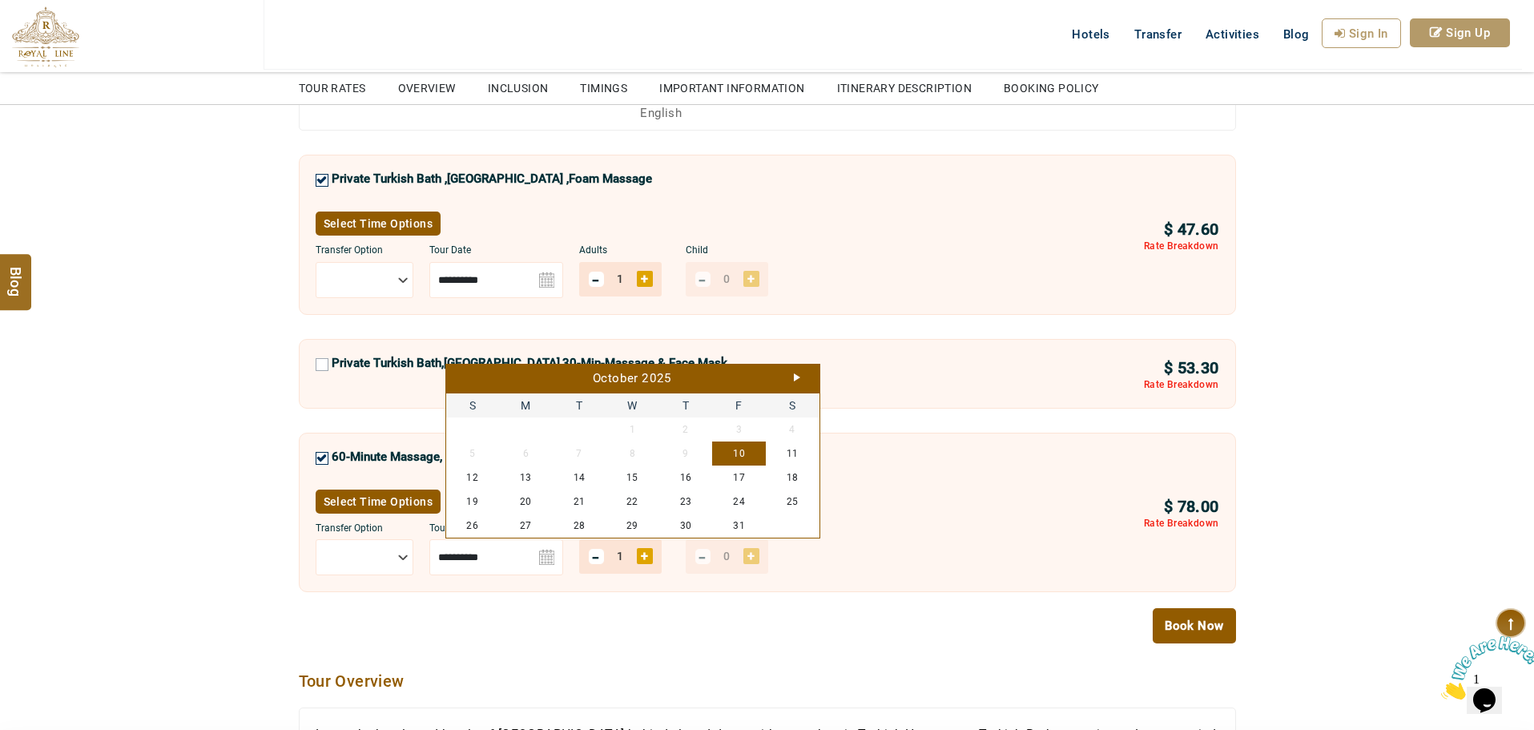
click at [795, 382] on div "October 2025" at bounding box center [632, 379] width 365 height 18
click at [797, 384] on div "October 2025" at bounding box center [632, 379] width 365 height 18
click at [797, 375] on link "Next" at bounding box center [797, 377] width 6 height 8
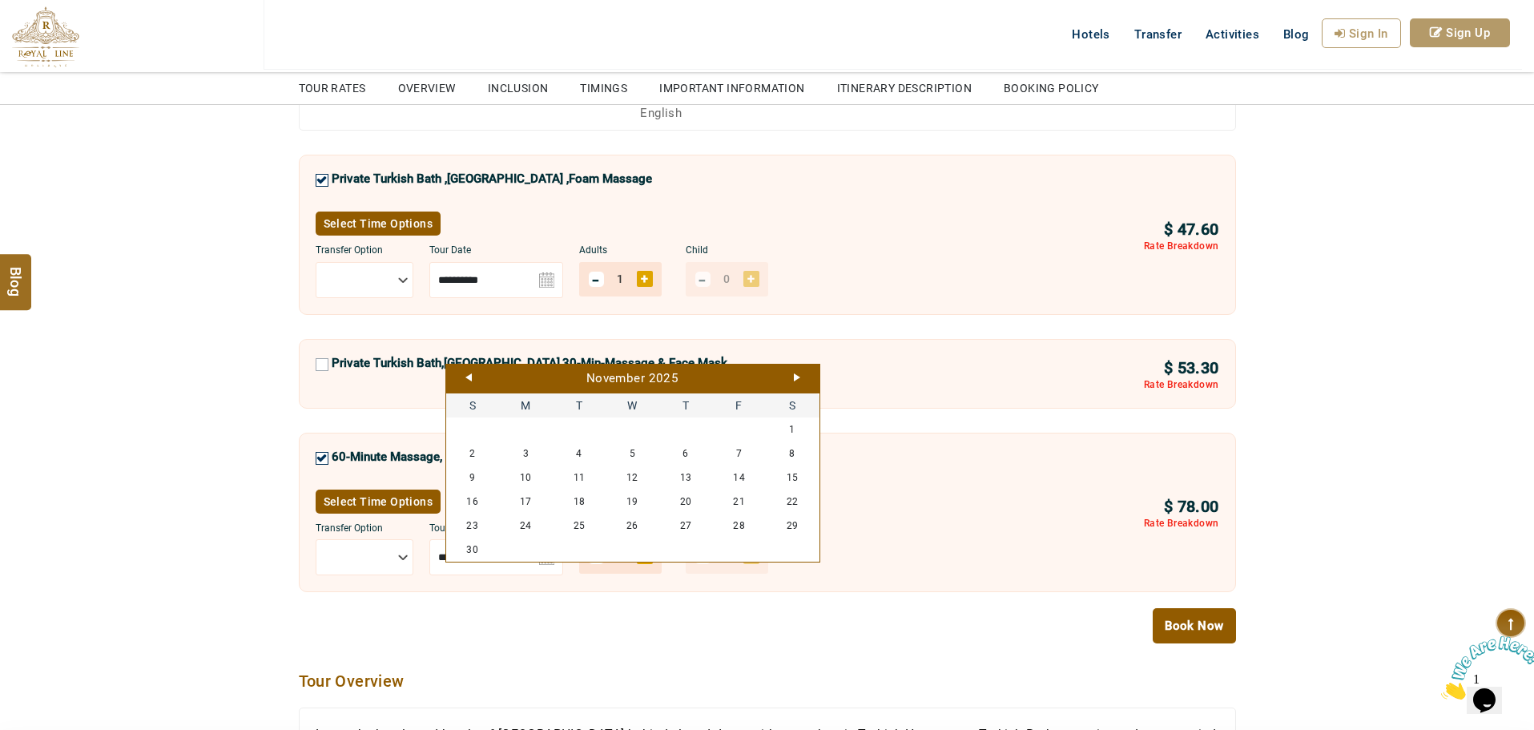
click at [797, 375] on link "Next" at bounding box center [797, 377] width 6 height 8
click at [733, 523] on link "30" at bounding box center [739, 525] width 54 height 24
type input "**********"
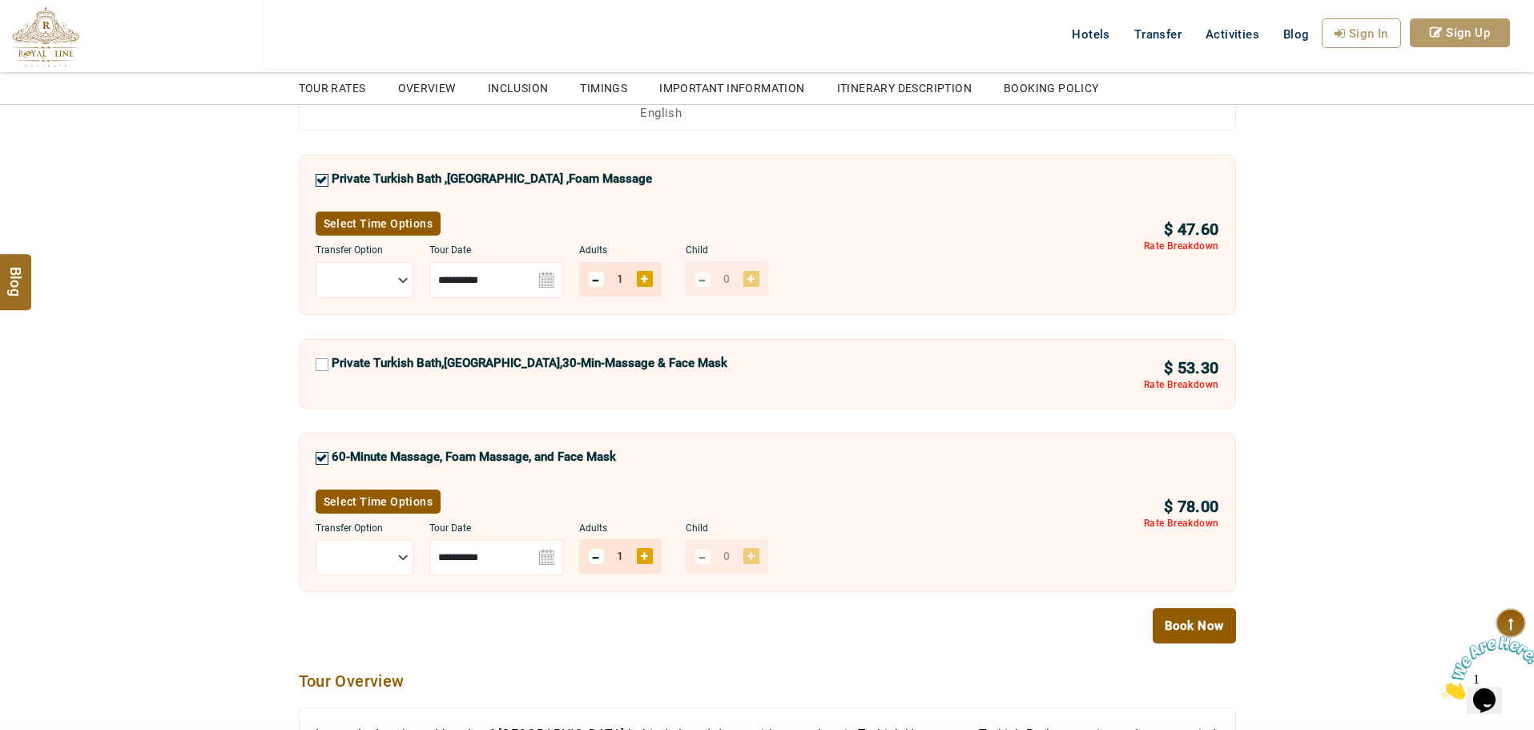
click at [1181, 625] on link "Book Now" at bounding box center [1194, 625] width 83 height 35
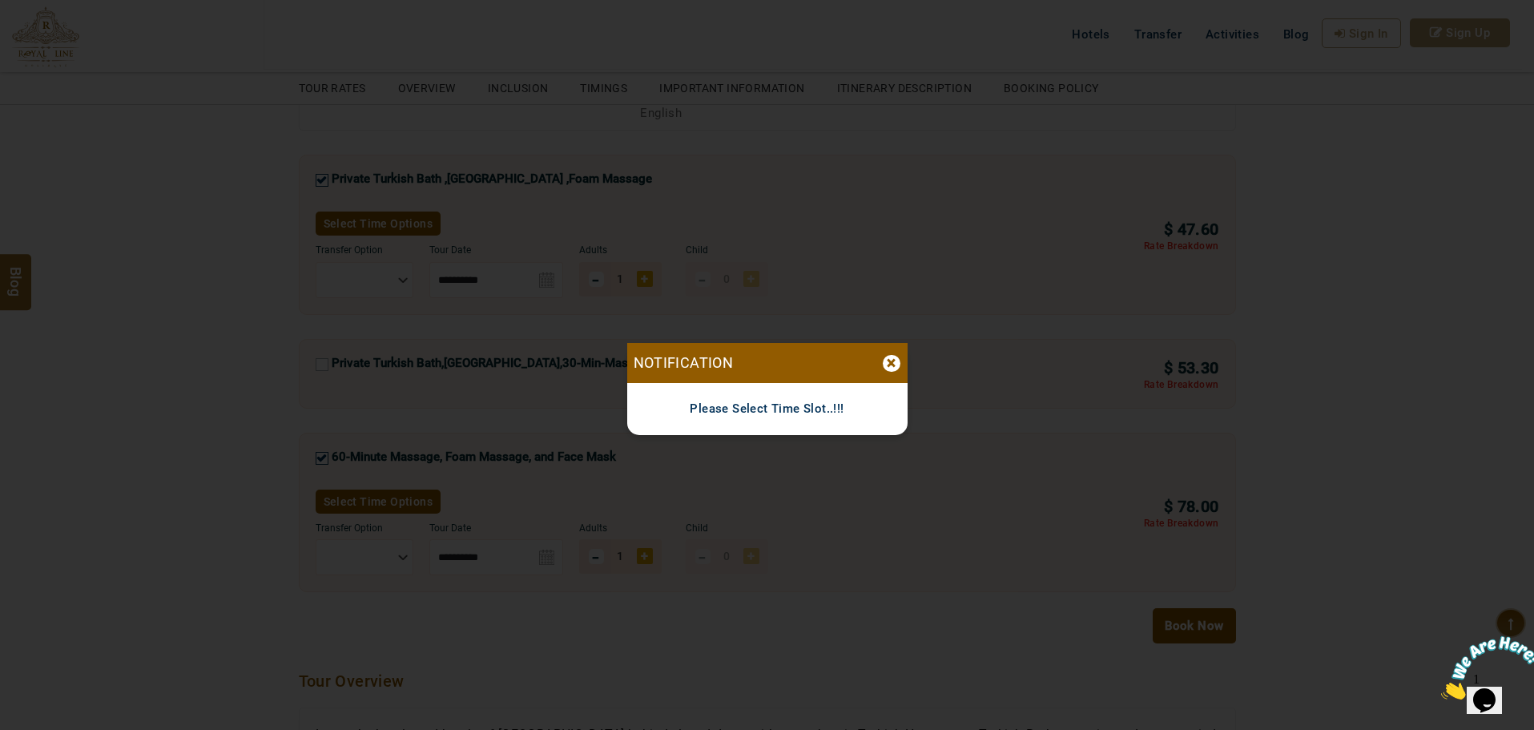
click at [366, 508] on div "Notification × Please Select Time Slot..!!!" at bounding box center [767, 389] width 937 height 730
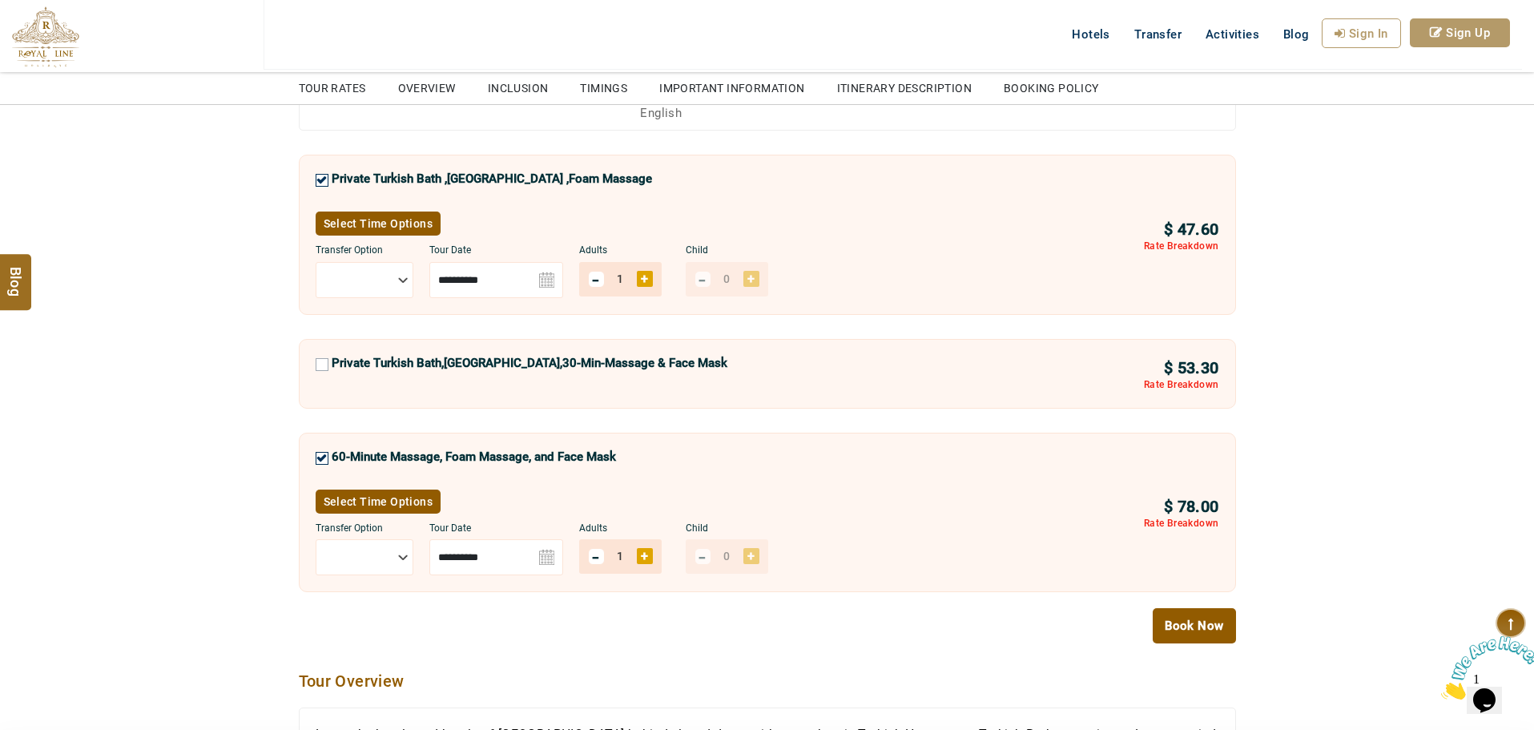
click at [372, 501] on link "Select Time Options" at bounding box center [379, 501] width 126 height 24
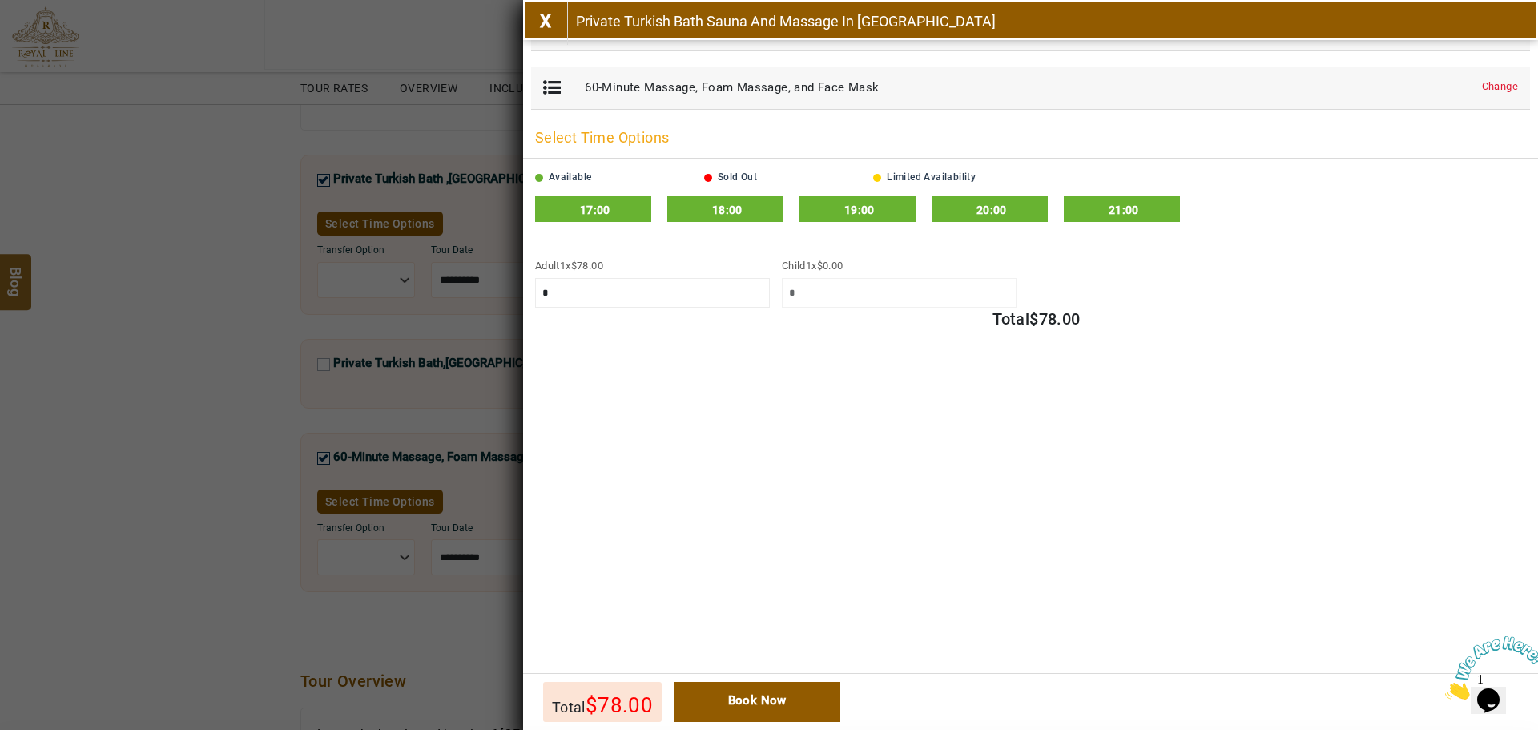
click at [223, 211] on div "Please Wait... Time Slot not found X Private Turkish Bath Sauna And Massage In …" at bounding box center [769, 365] width 1538 height 730
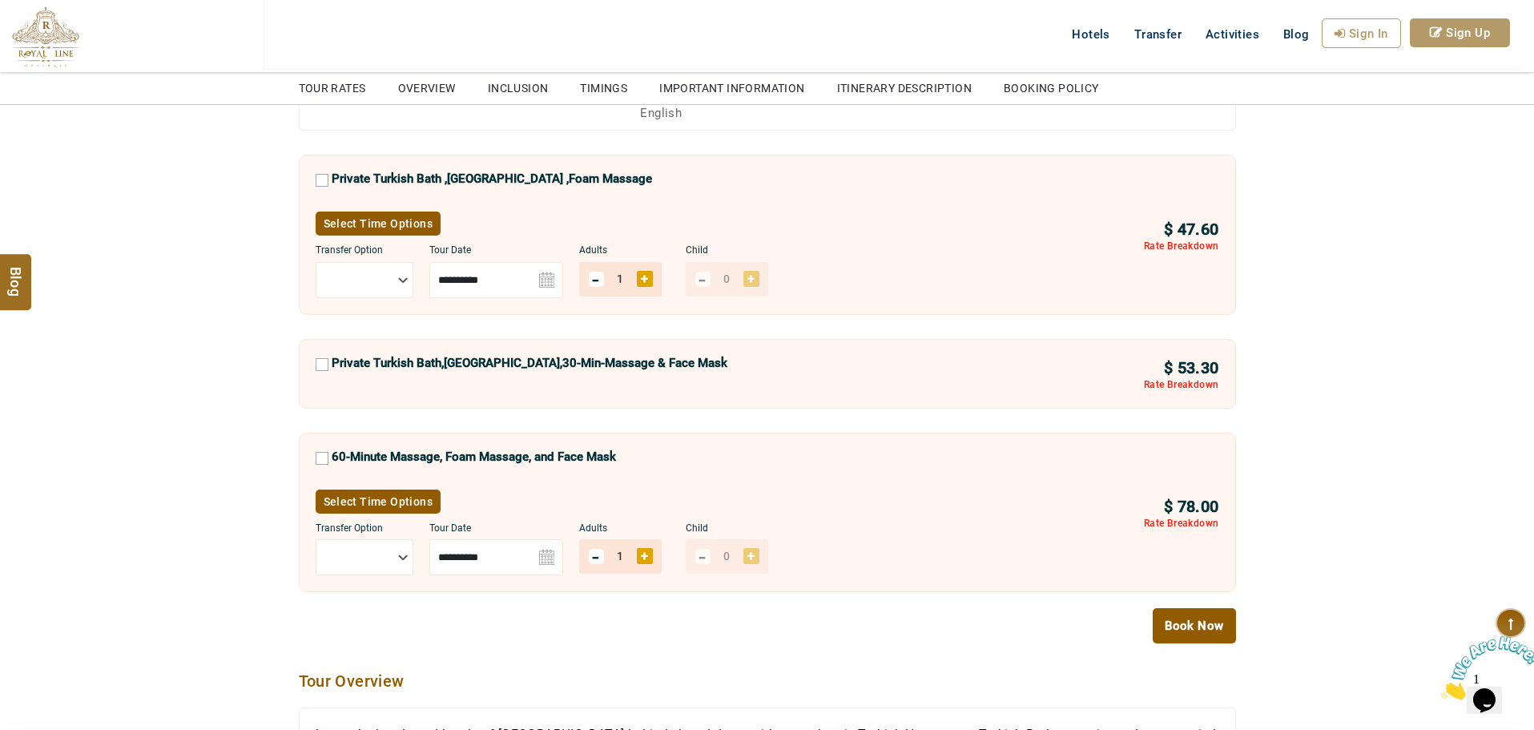
click at [392, 214] on link "Select Time Options" at bounding box center [379, 223] width 126 height 24
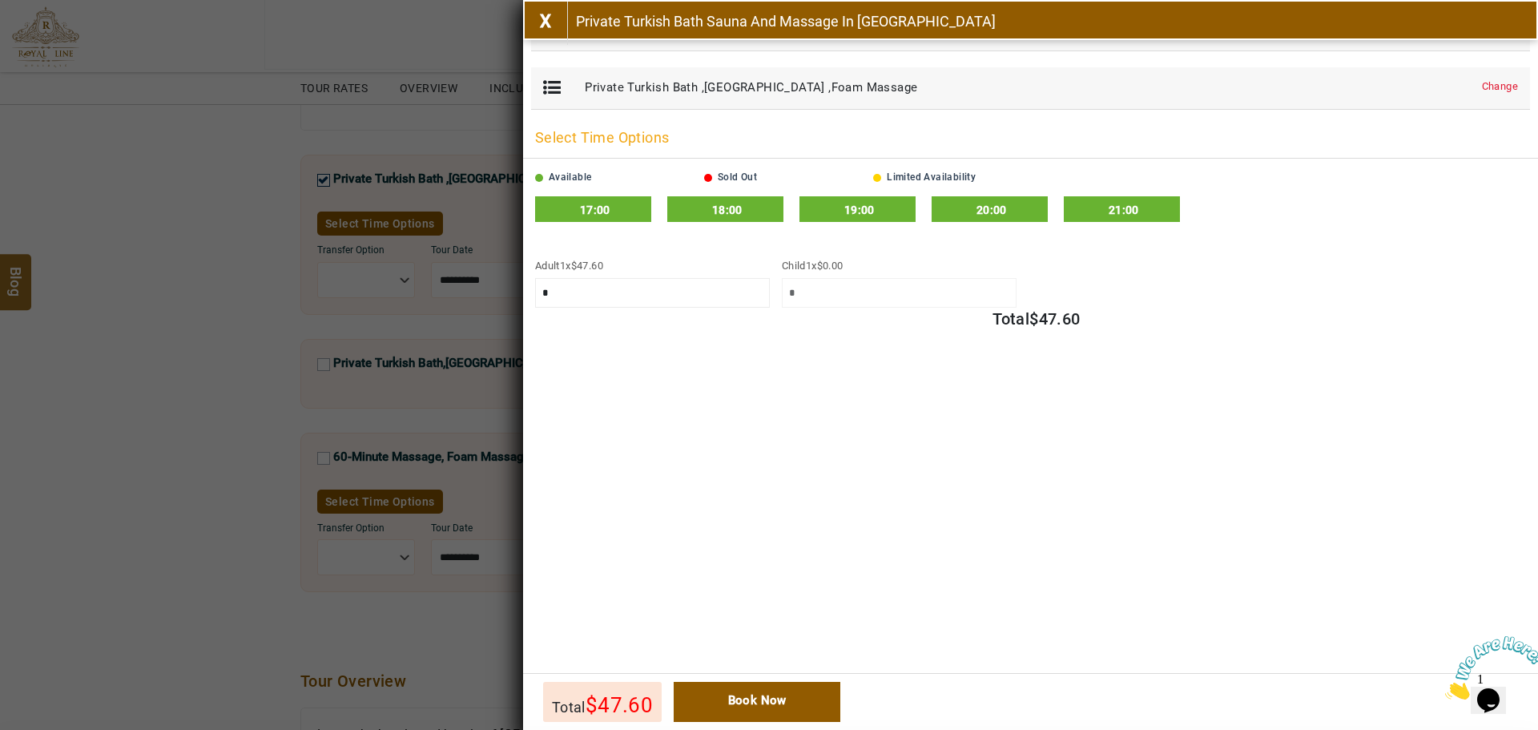
click at [120, 233] on div "Please Wait... Time Slot not found X Private Turkish Bath Sauna And Massage In …" at bounding box center [769, 365] width 1538 height 730
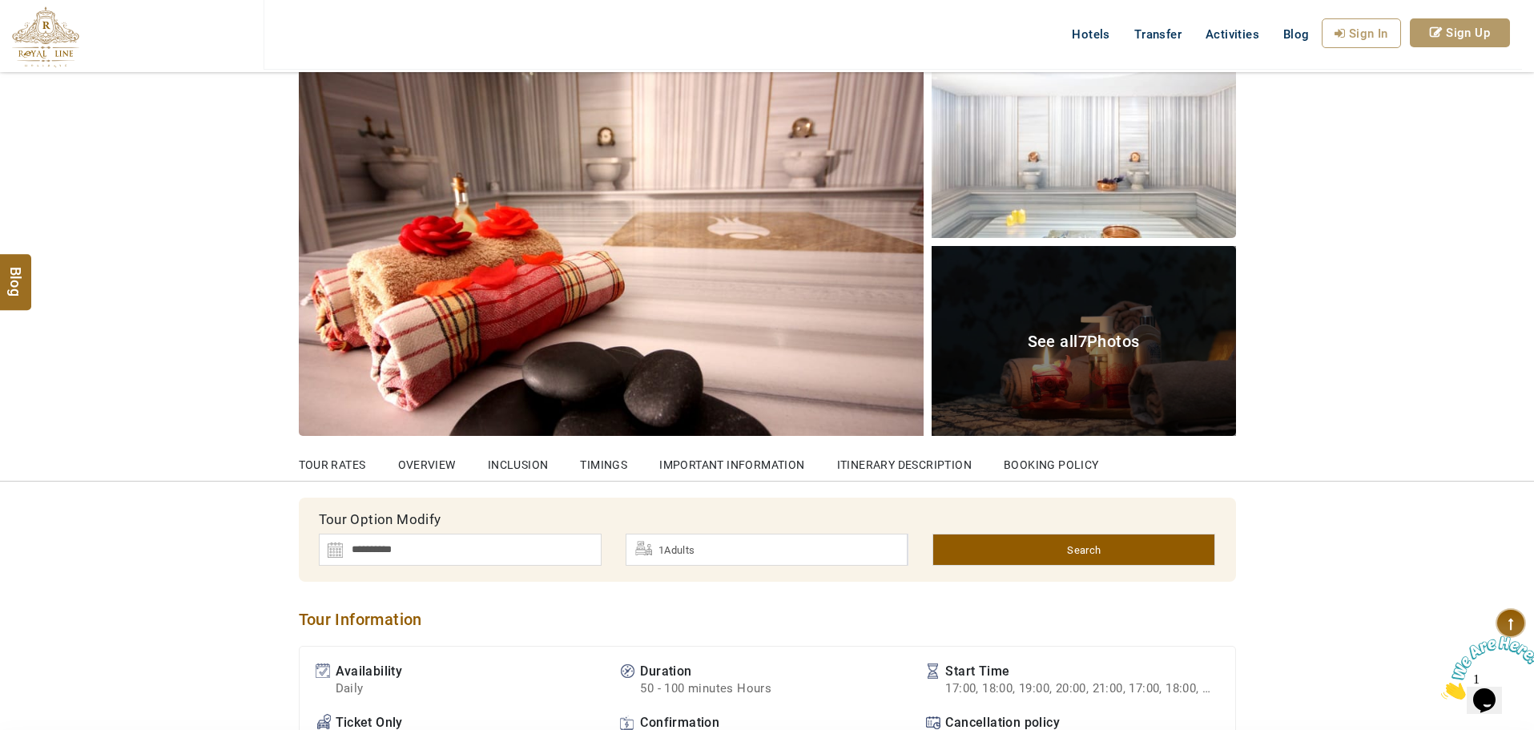
scroll to position [155, 0]
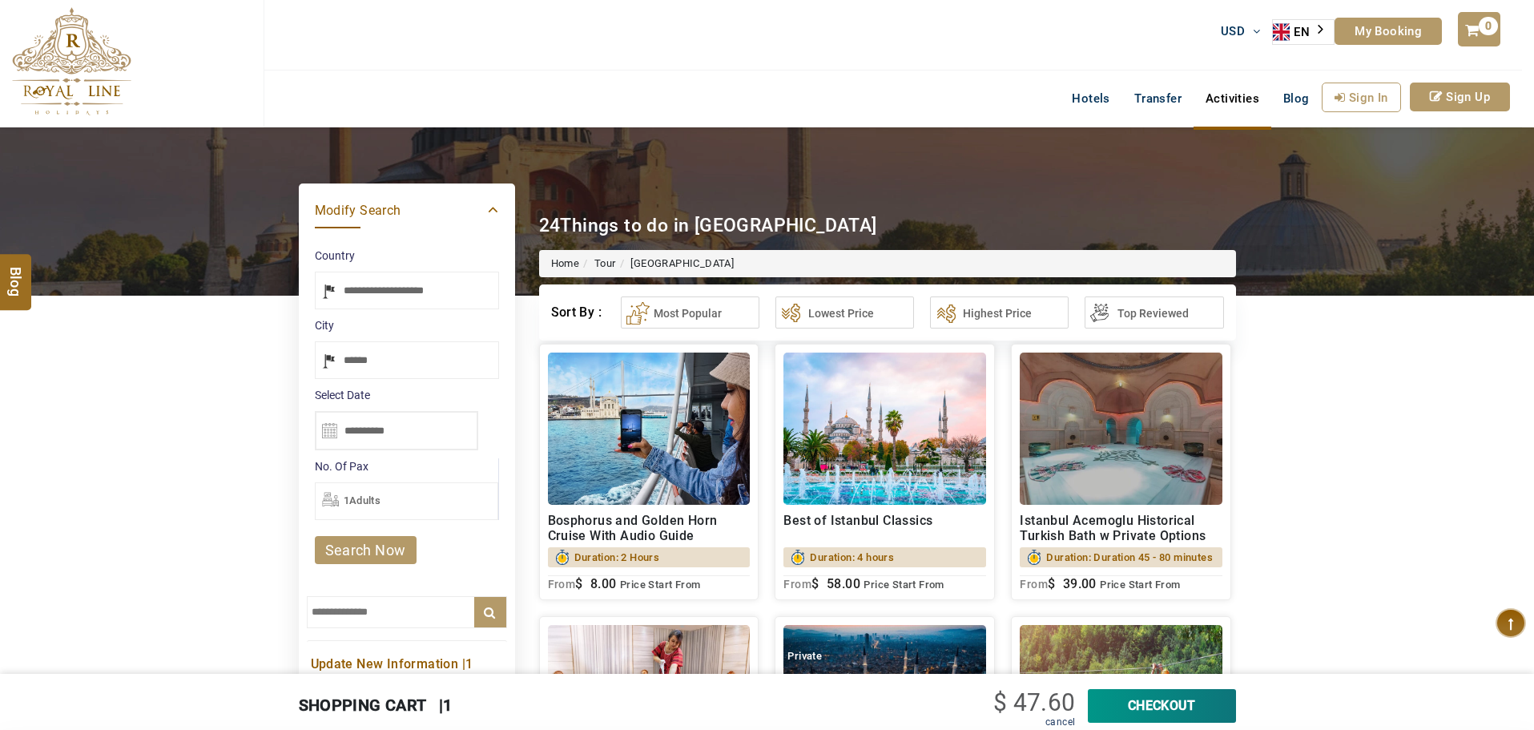
select select "*****"
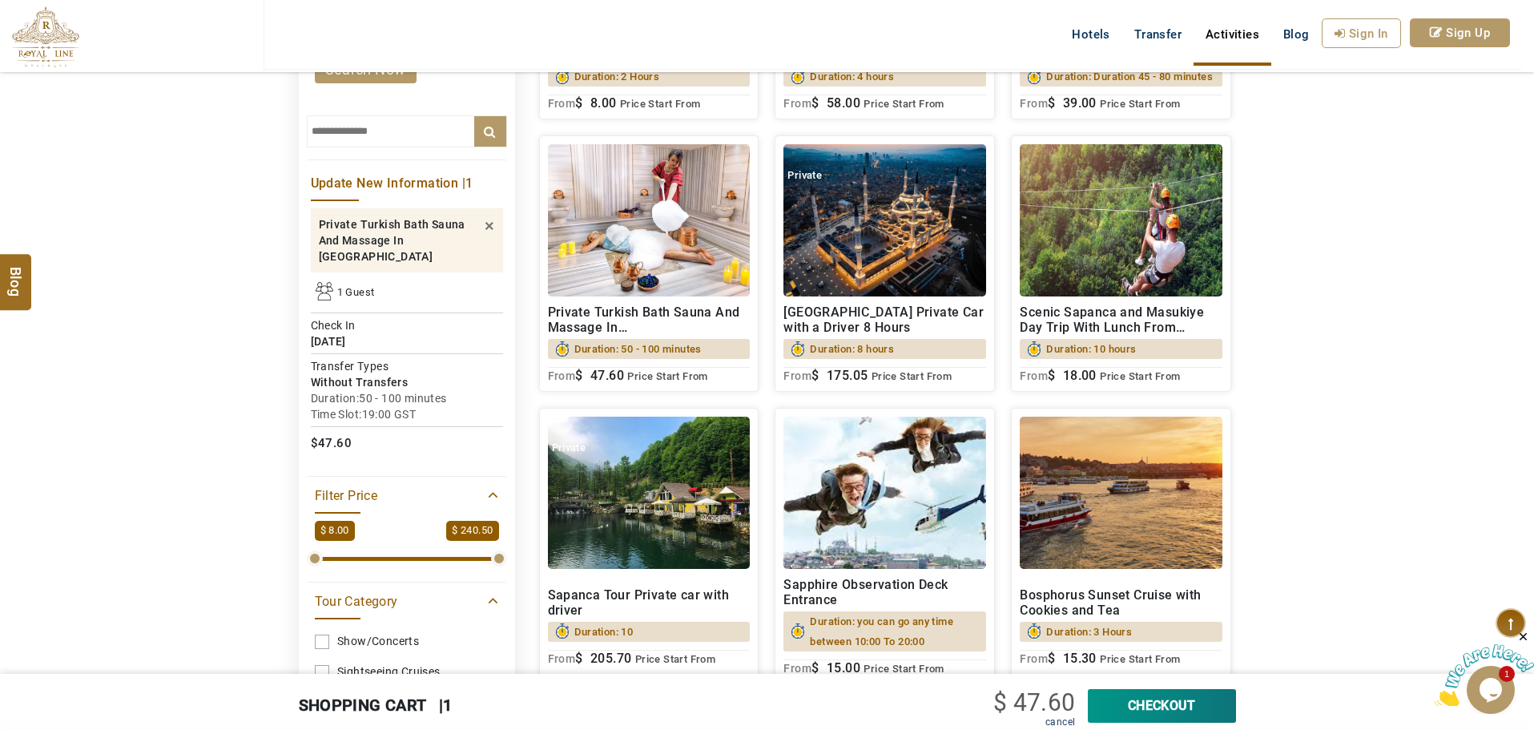
scroll to position [80, 0]
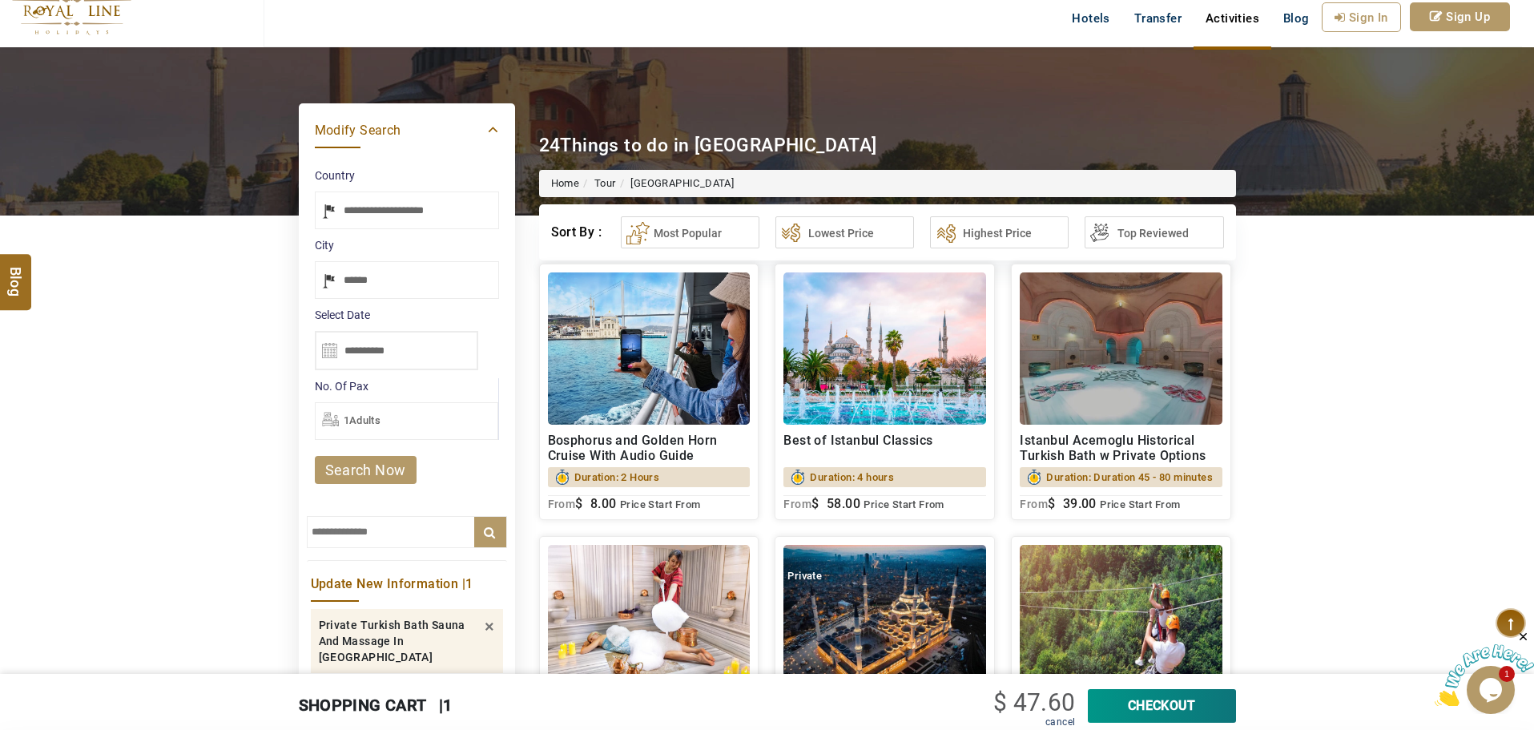
click at [387, 537] on input "text" at bounding box center [407, 532] width 200 height 32
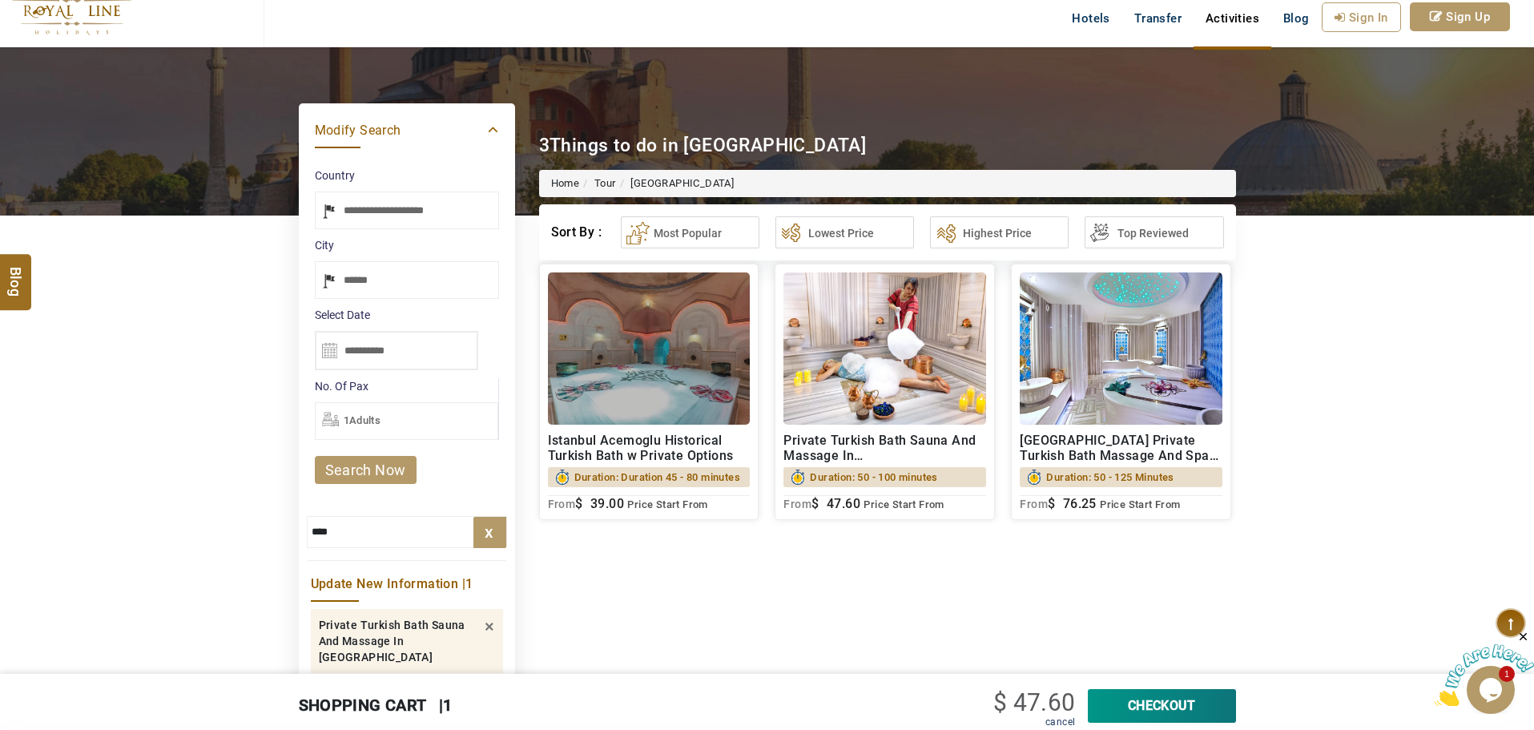
type input "****"
click at [666, 484] on span "Duration: Duration 45 - 80 minutes" at bounding box center [657, 477] width 167 height 20
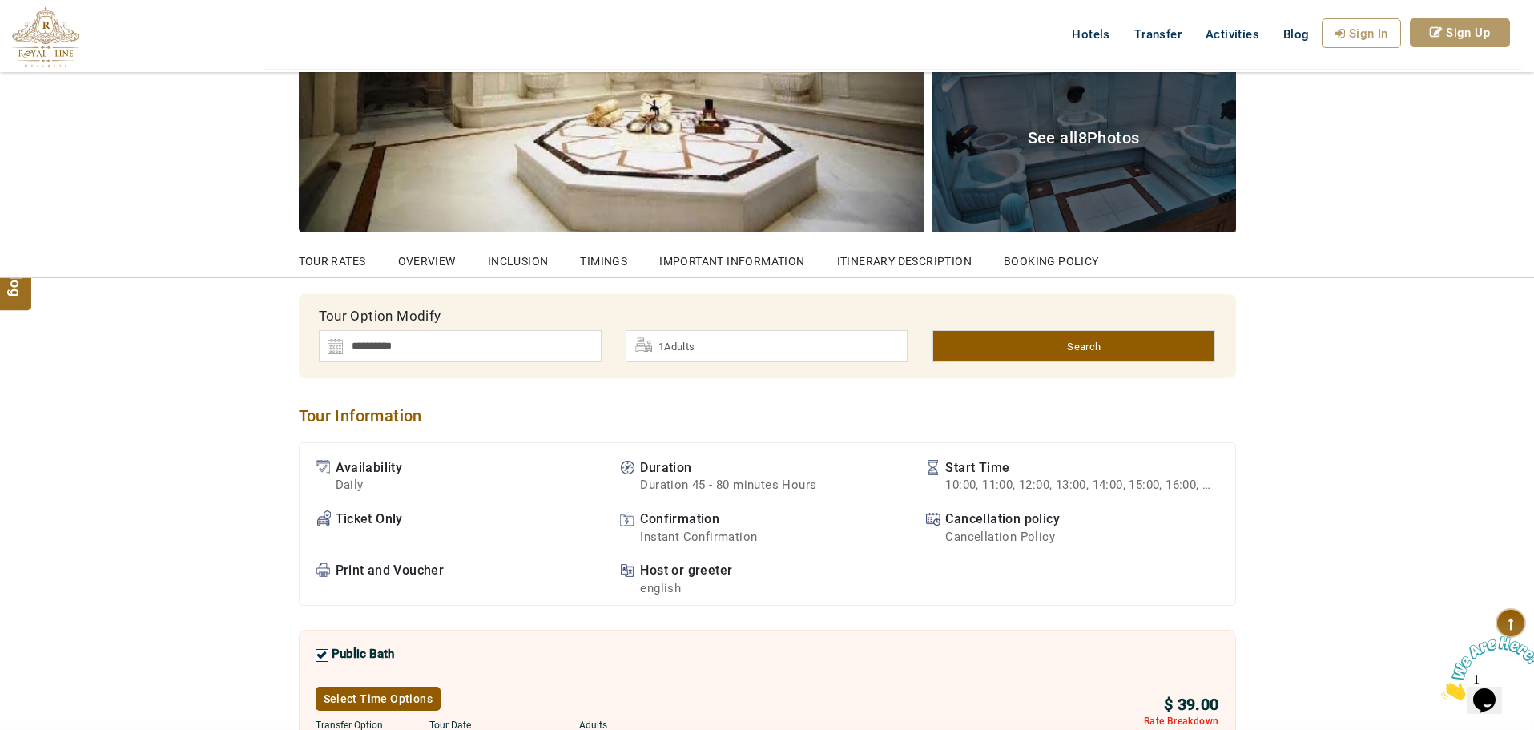
click at [526, 353] on img at bounding box center [460, 346] width 283 height 32
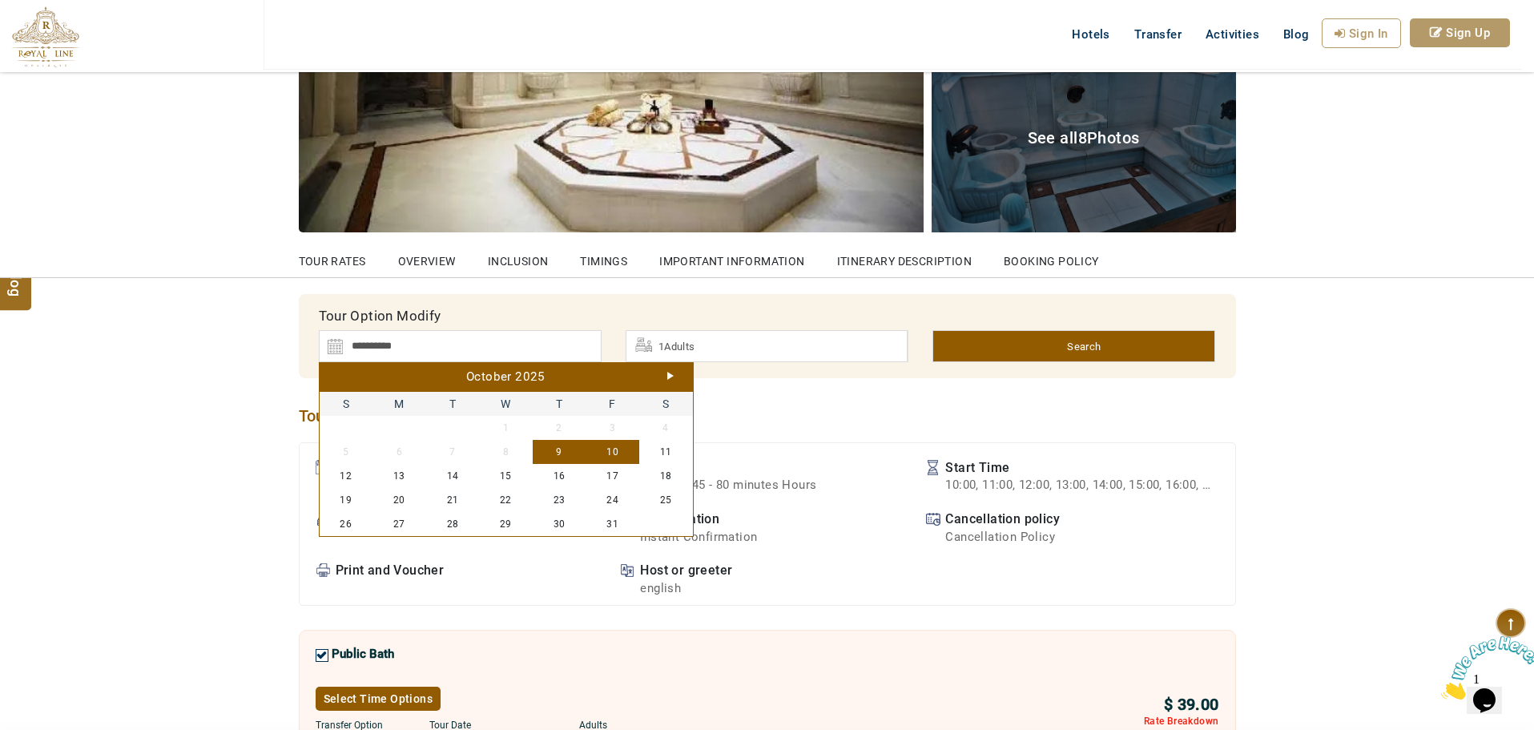
click at [672, 374] on link "Next" at bounding box center [670, 376] width 6 height 8
click at [670, 373] on link "Next" at bounding box center [670, 376] width 6 height 8
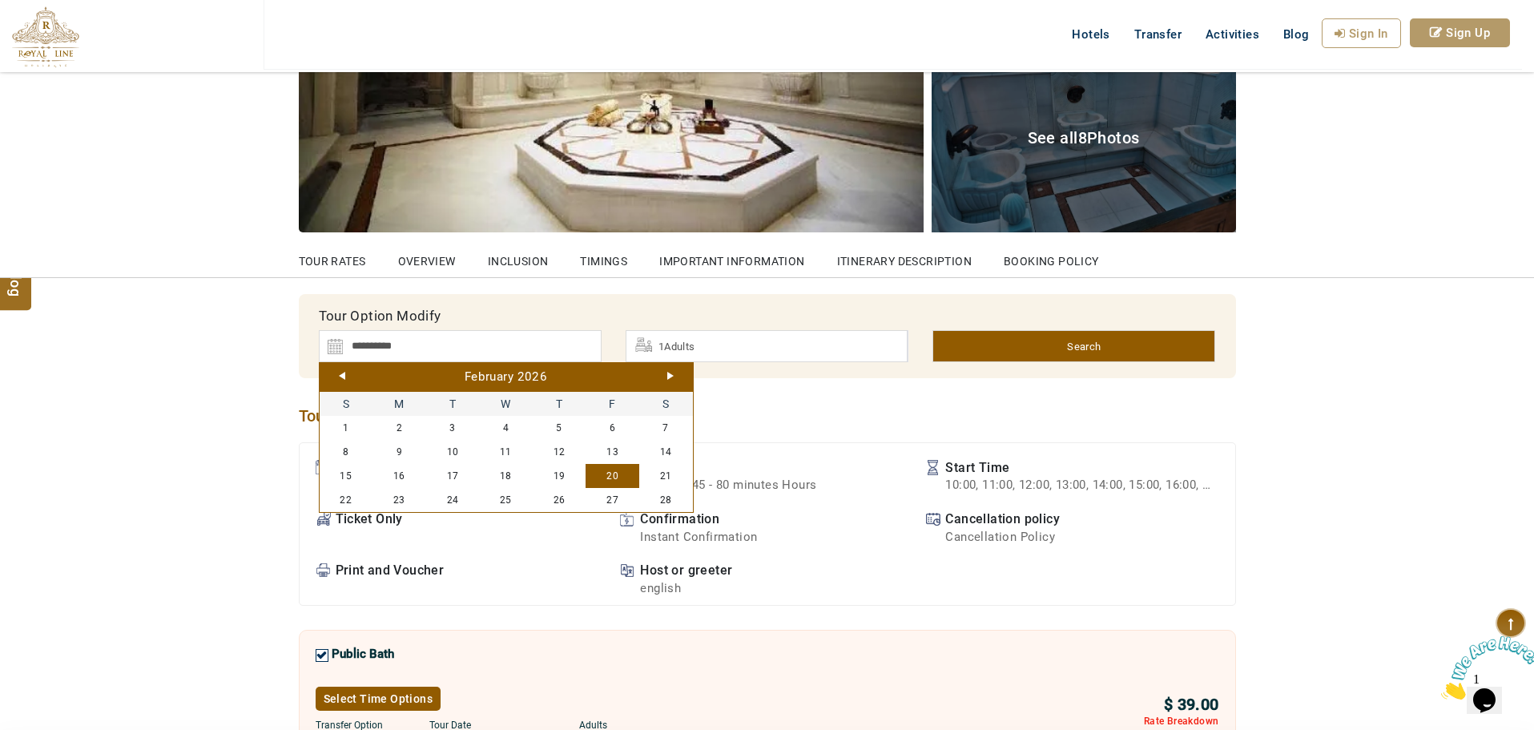
click at [613, 476] on link "20" at bounding box center [613, 476] width 54 height 24
type input "**********"
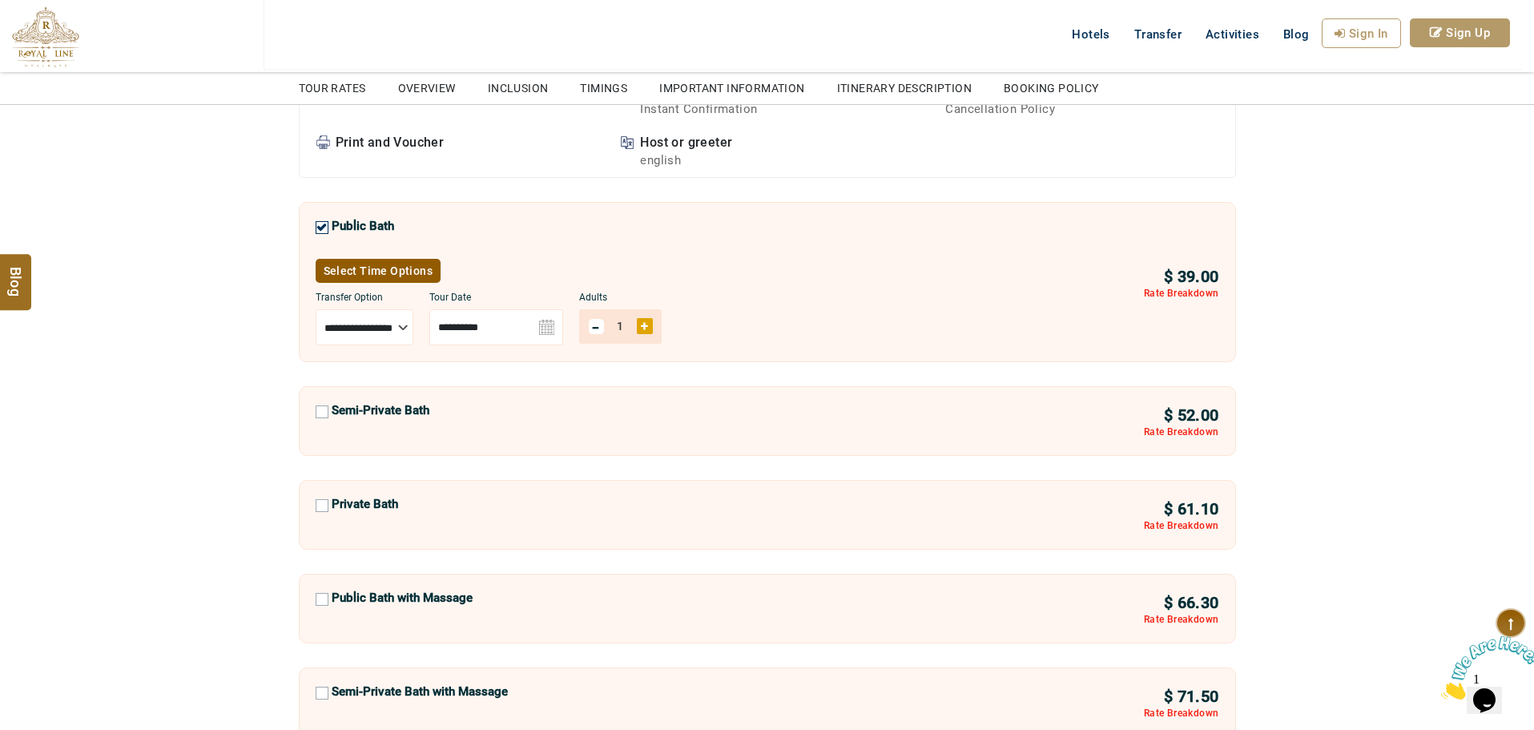
scroll to position [881, 0]
